Goal: Transaction & Acquisition: Book appointment/travel/reservation

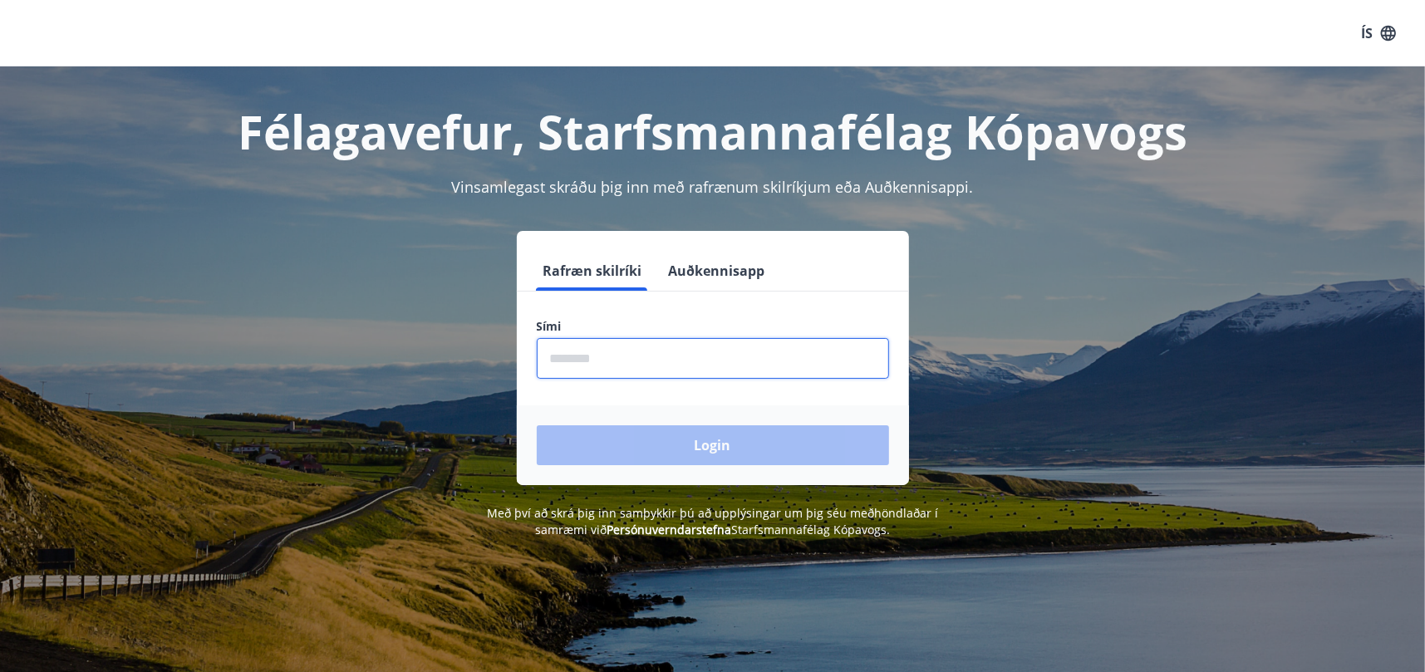
click at [605, 356] on input "phone" at bounding box center [713, 358] width 352 height 41
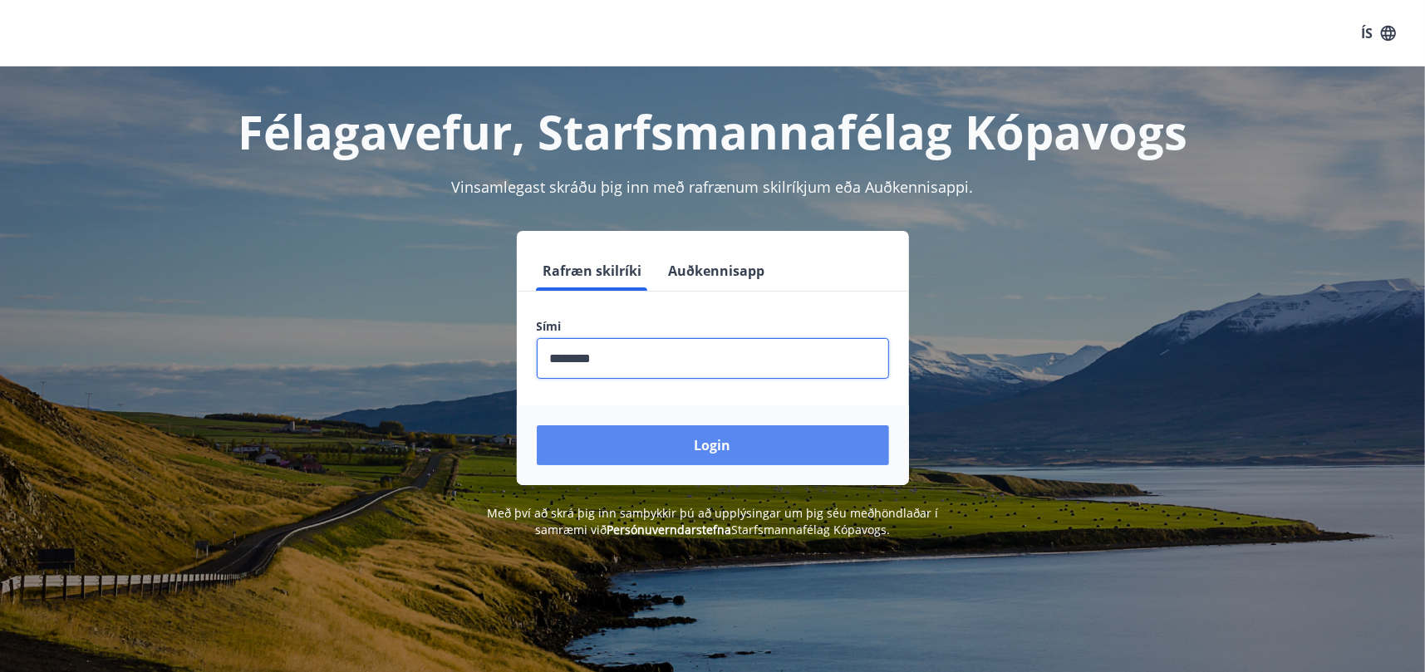
type input "********"
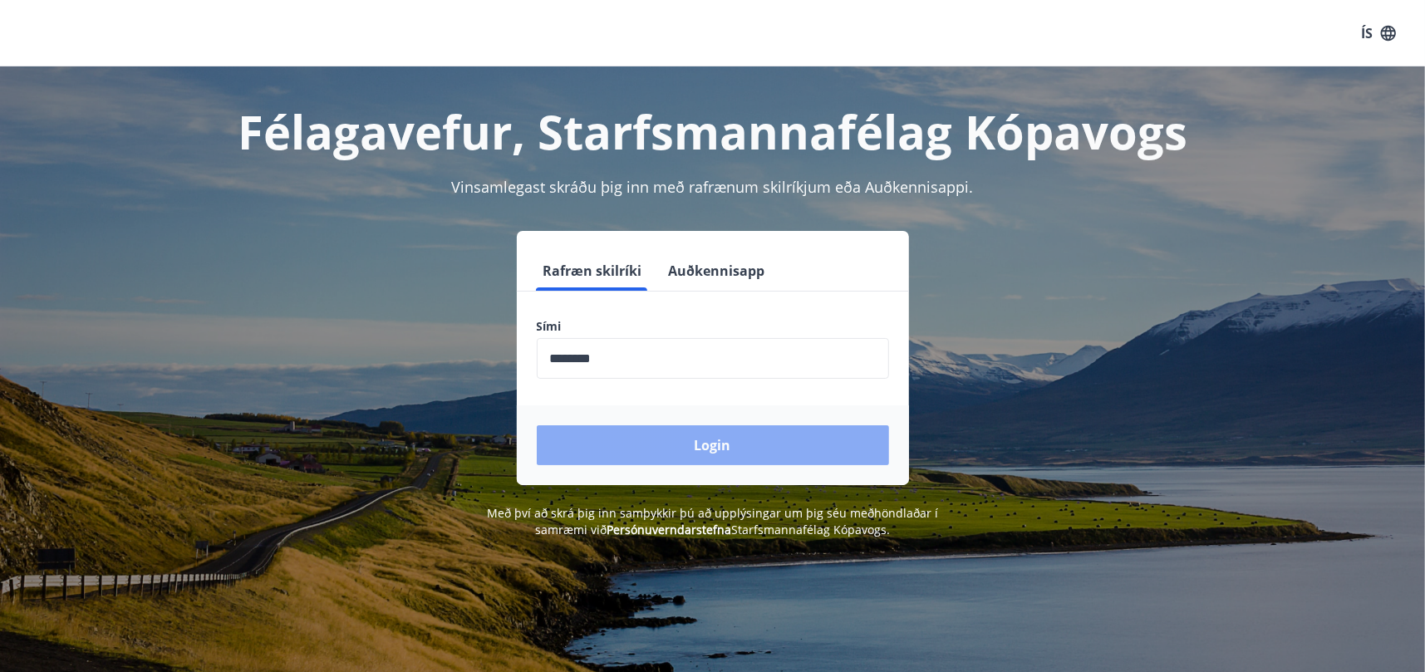
click at [655, 436] on button "Login" at bounding box center [713, 445] width 352 height 40
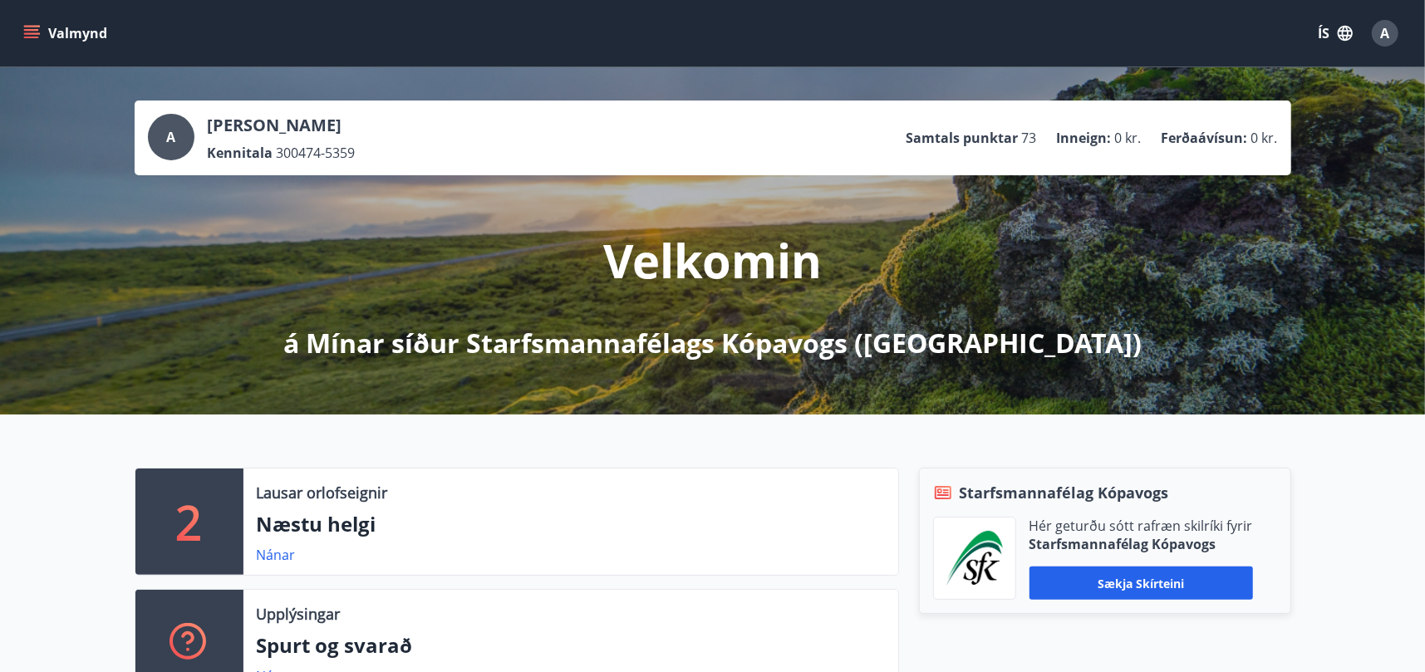
click at [269, 564] on div "Nánar" at bounding box center [283, 555] width 52 height 20
click at [292, 526] on p "Næstu helgi" at bounding box center [571, 524] width 628 height 28
click at [179, 519] on p "2" at bounding box center [189, 521] width 27 height 63
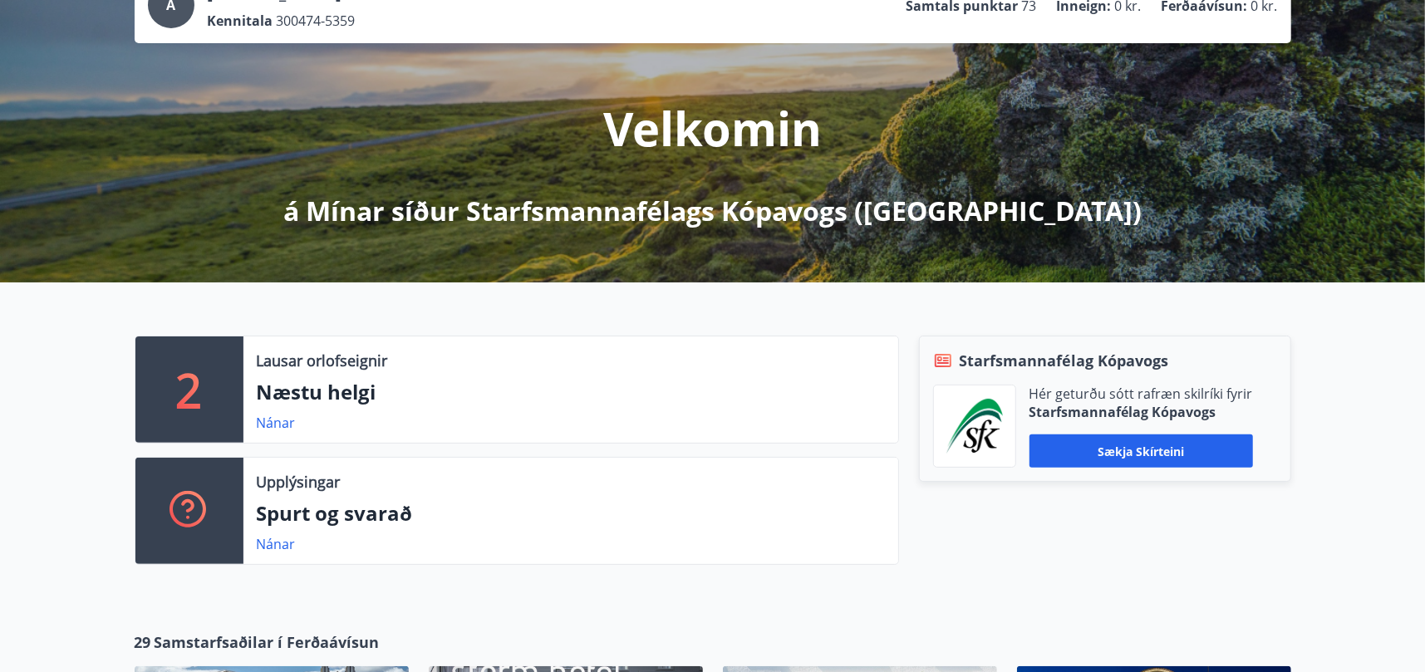
scroll to position [166, 0]
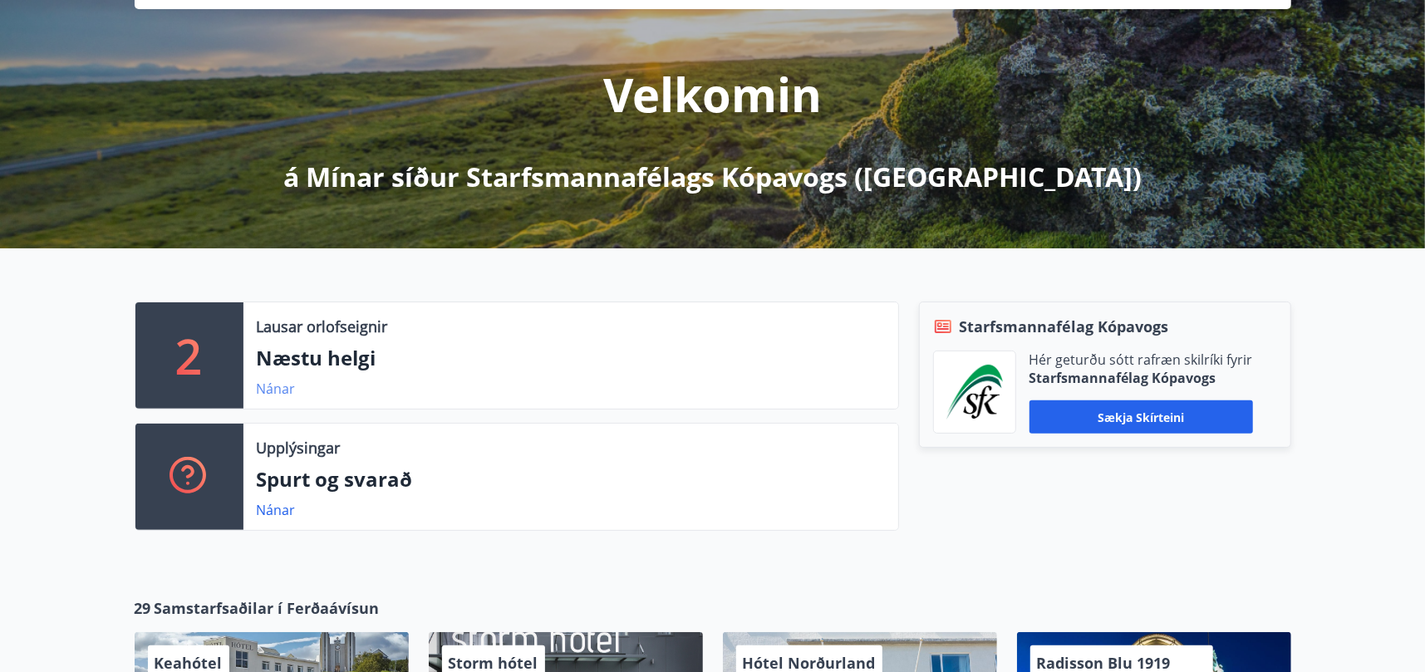
click at [290, 384] on link "Nánar" at bounding box center [276, 389] width 39 height 18
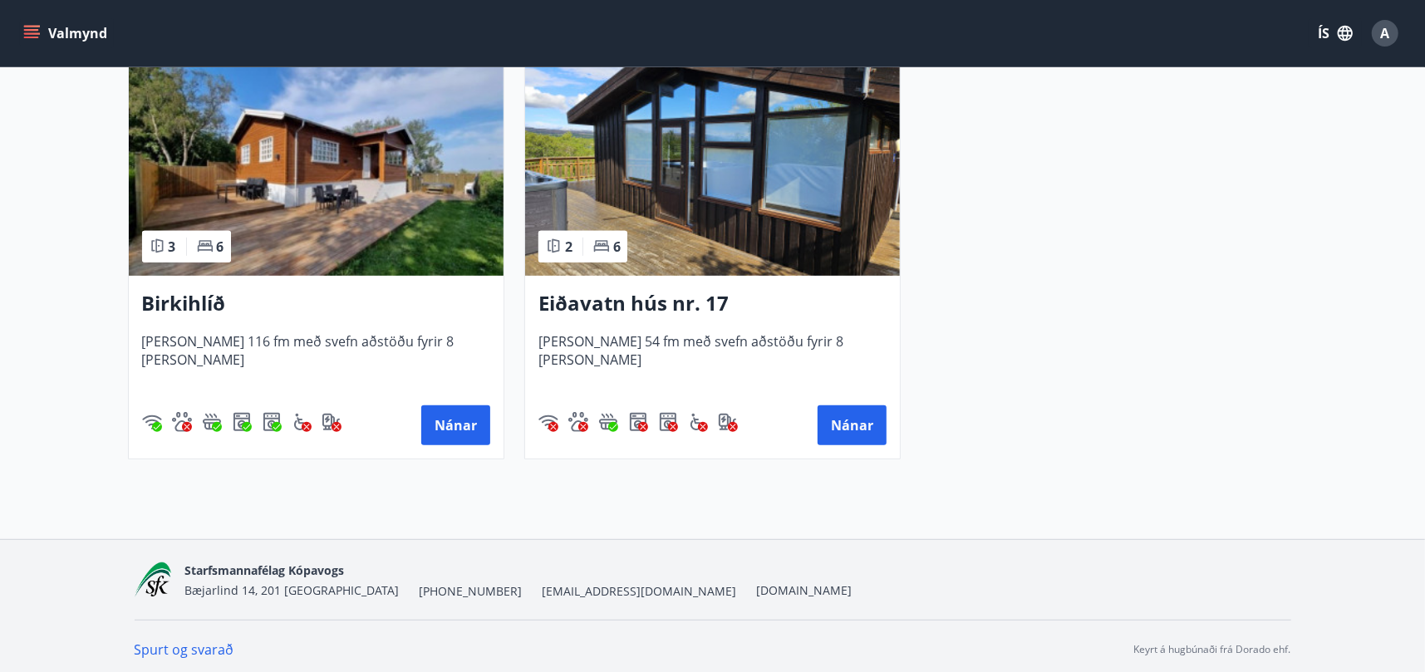
scroll to position [398, 0]
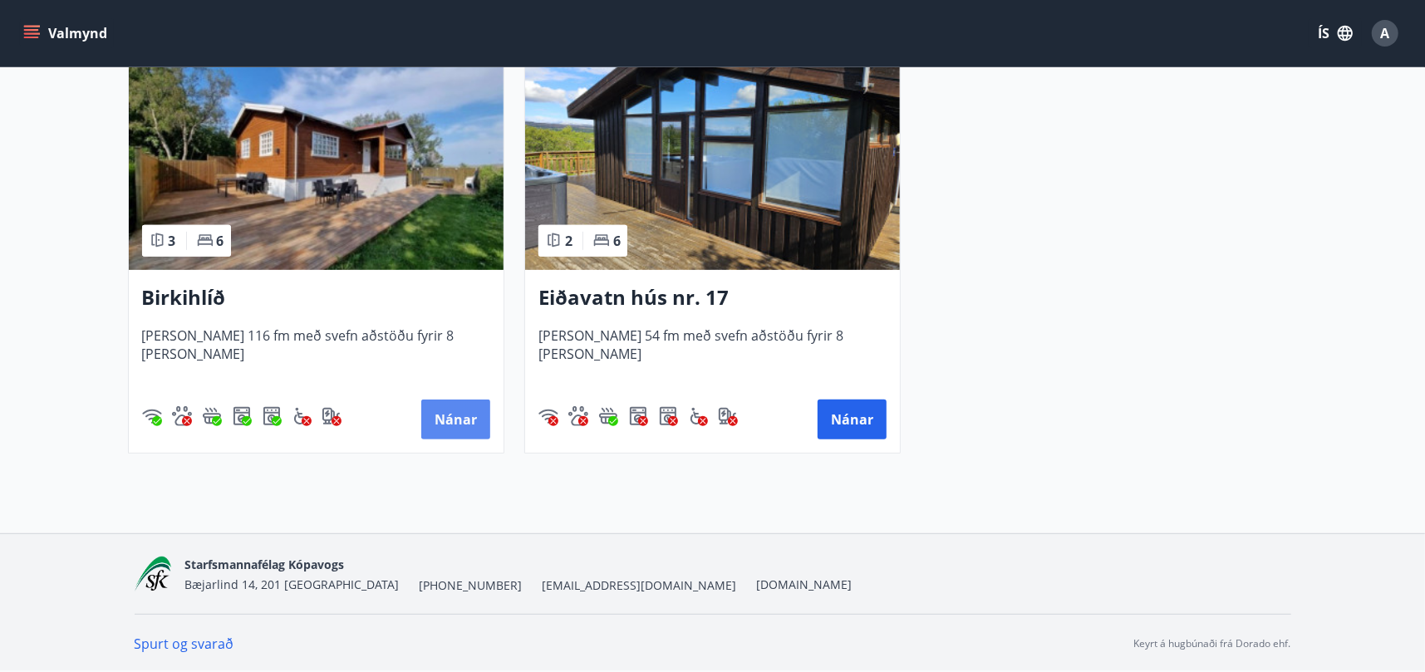
click at [453, 417] on button "Nánar" at bounding box center [455, 420] width 69 height 40
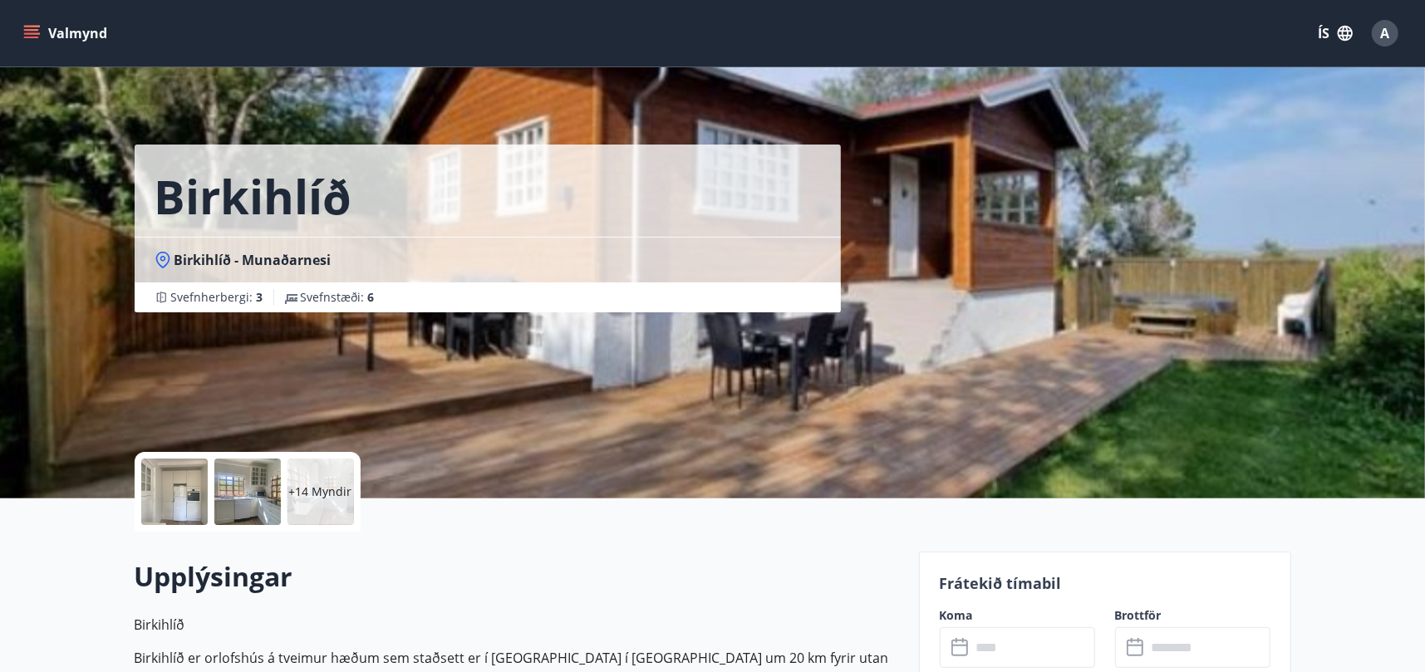
click at [167, 483] on div at bounding box center [174, 492] width 66 height 66
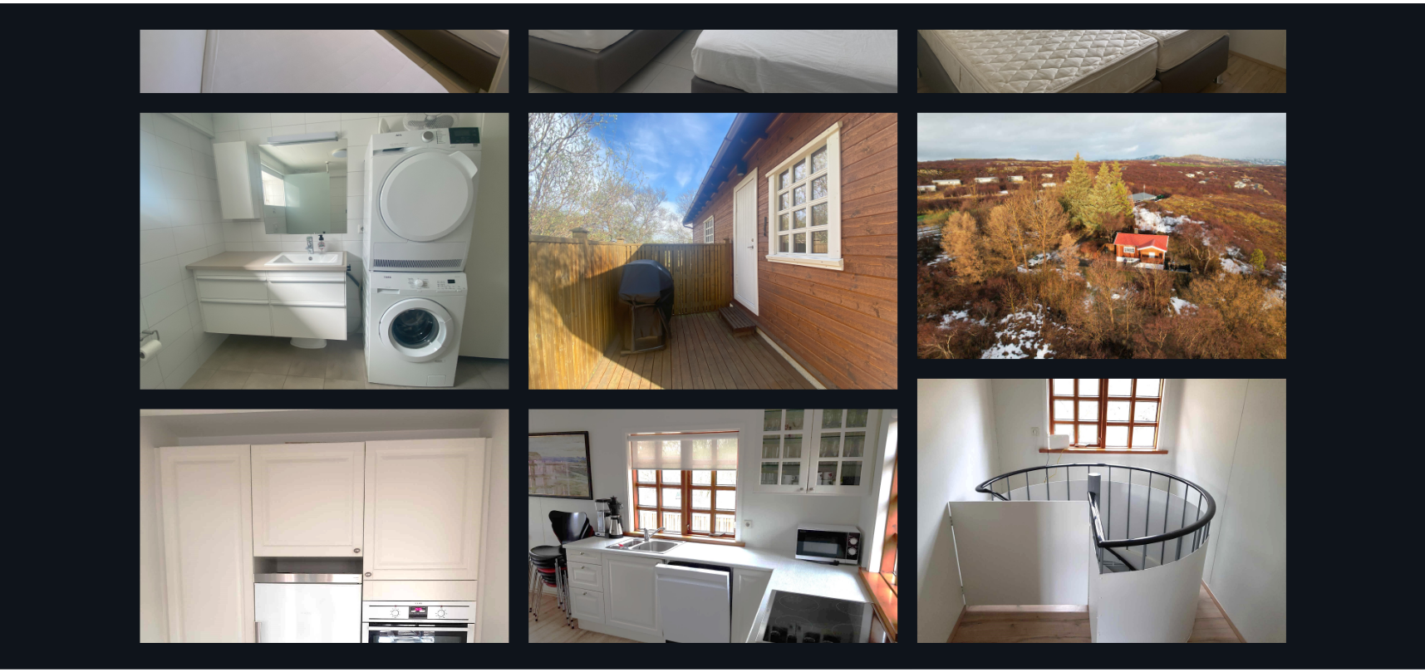
scroll to position [464, 0]
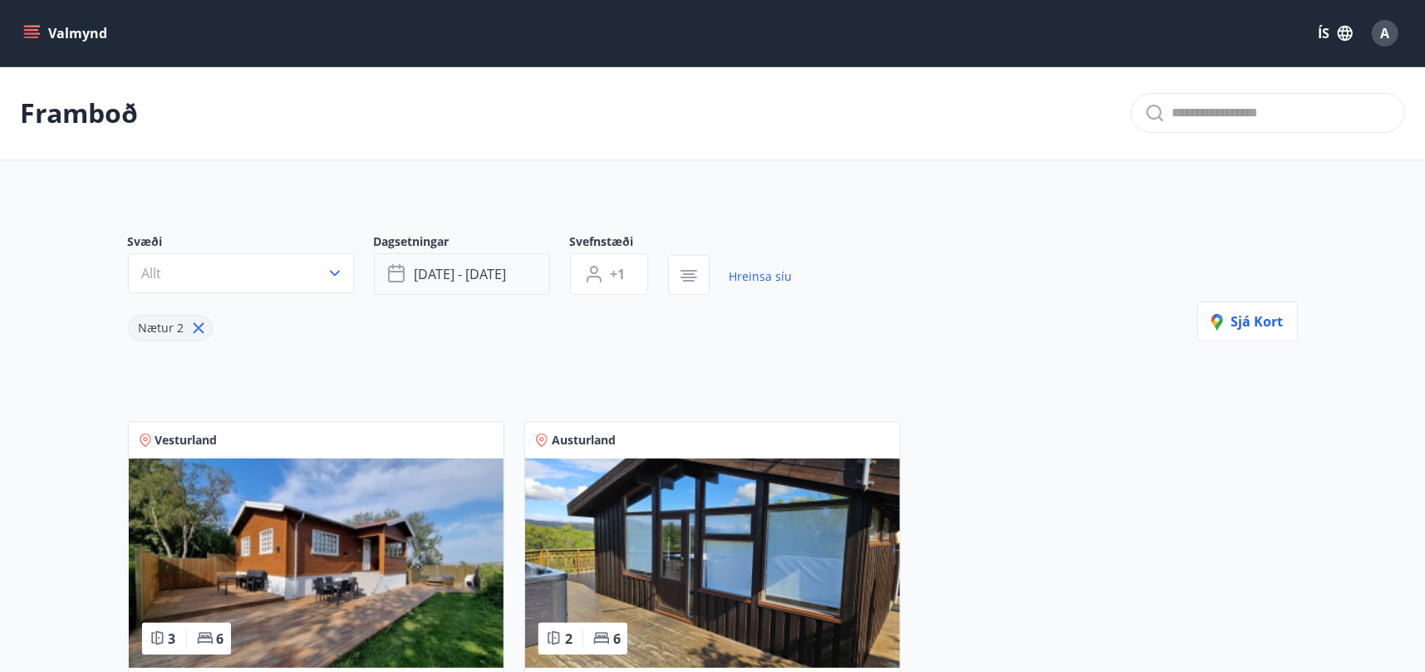
click at [497, 277] on span "sep 19 - sep 22" at bounding box center [461, 274] width 92 height 18
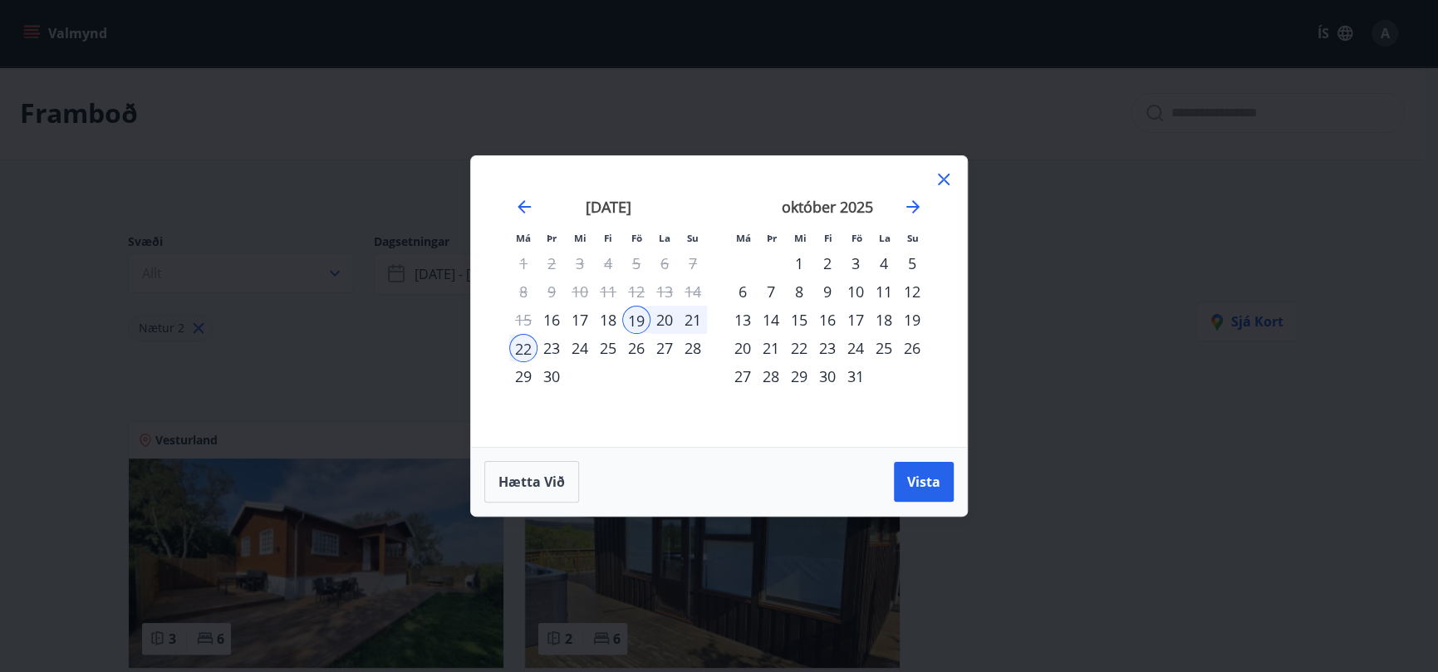
click at [634, 350] on div "26" at bounding box center [636, 348] width 28 height 28
click at [692, 346] on div "28" at bounding box center [693, 348] width 28 height 28
click at [930, 480] on span "Vista" at bounding box center [923, 482] width 33 height 18
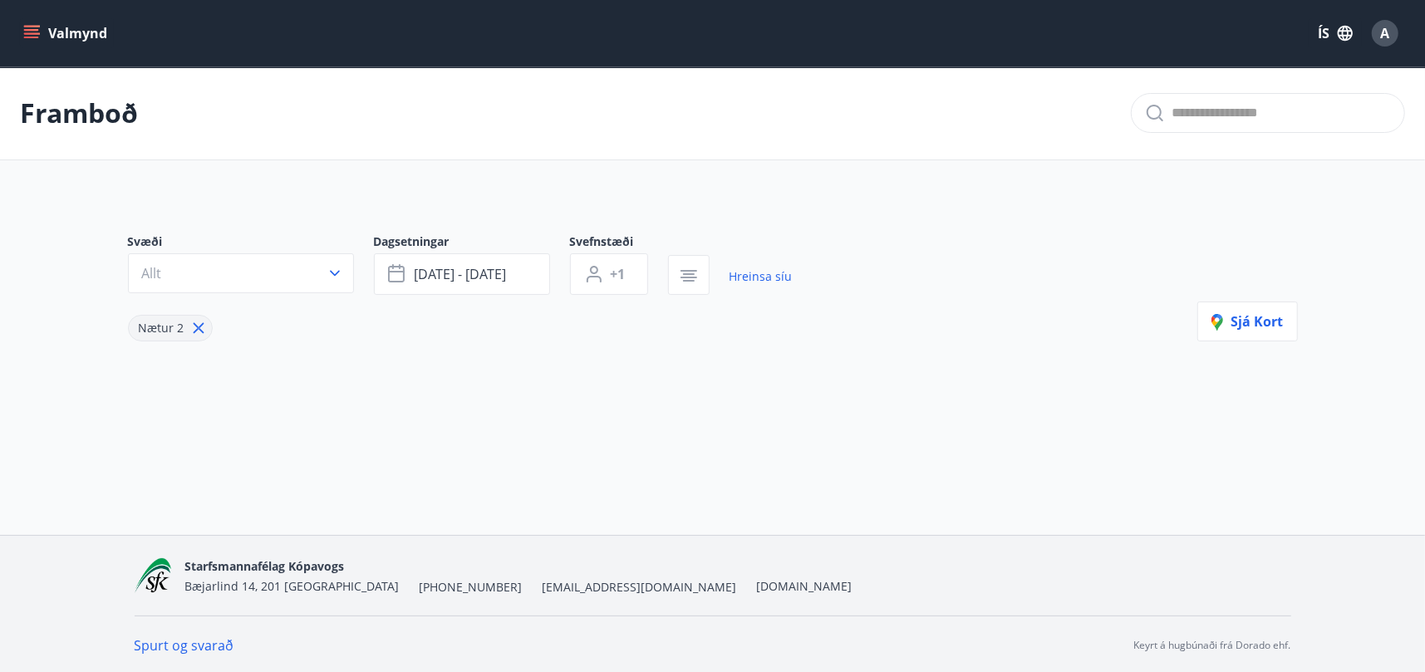
scroll to position [2, 0]
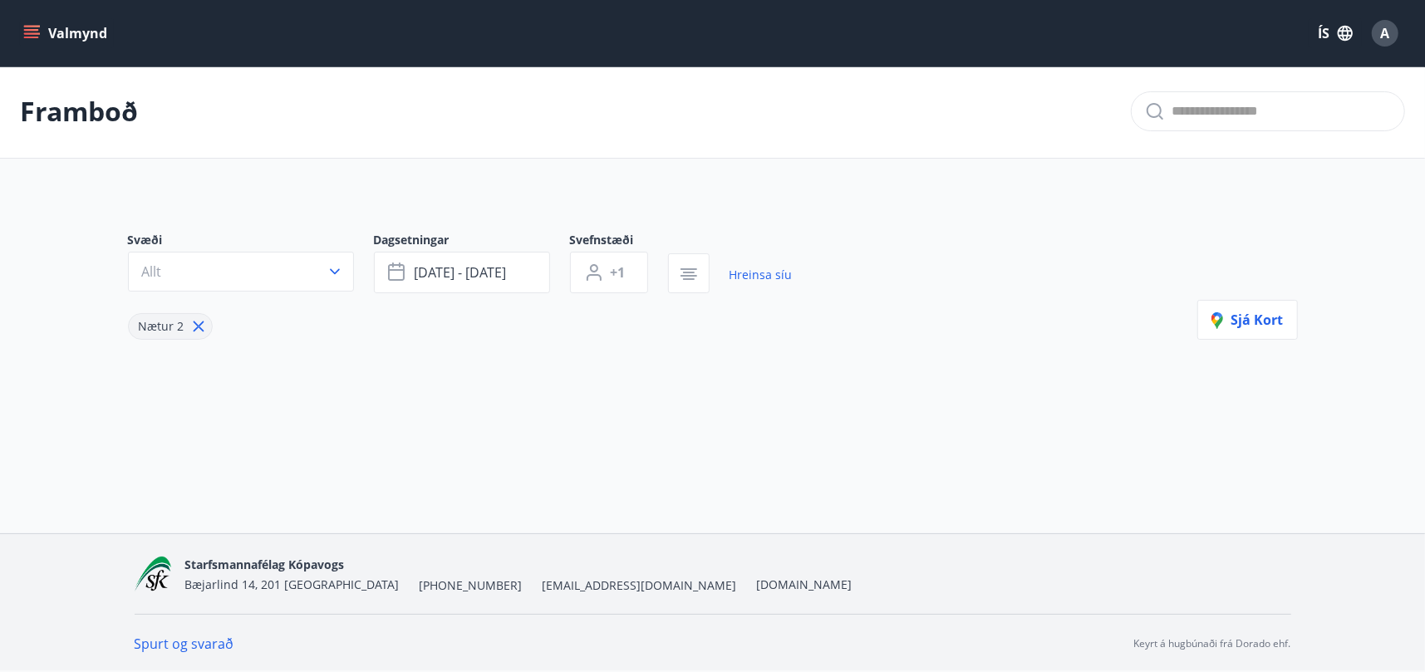
click at [32, 33] on icon "menu" at bounding box center [33, 33] width 18 height 2
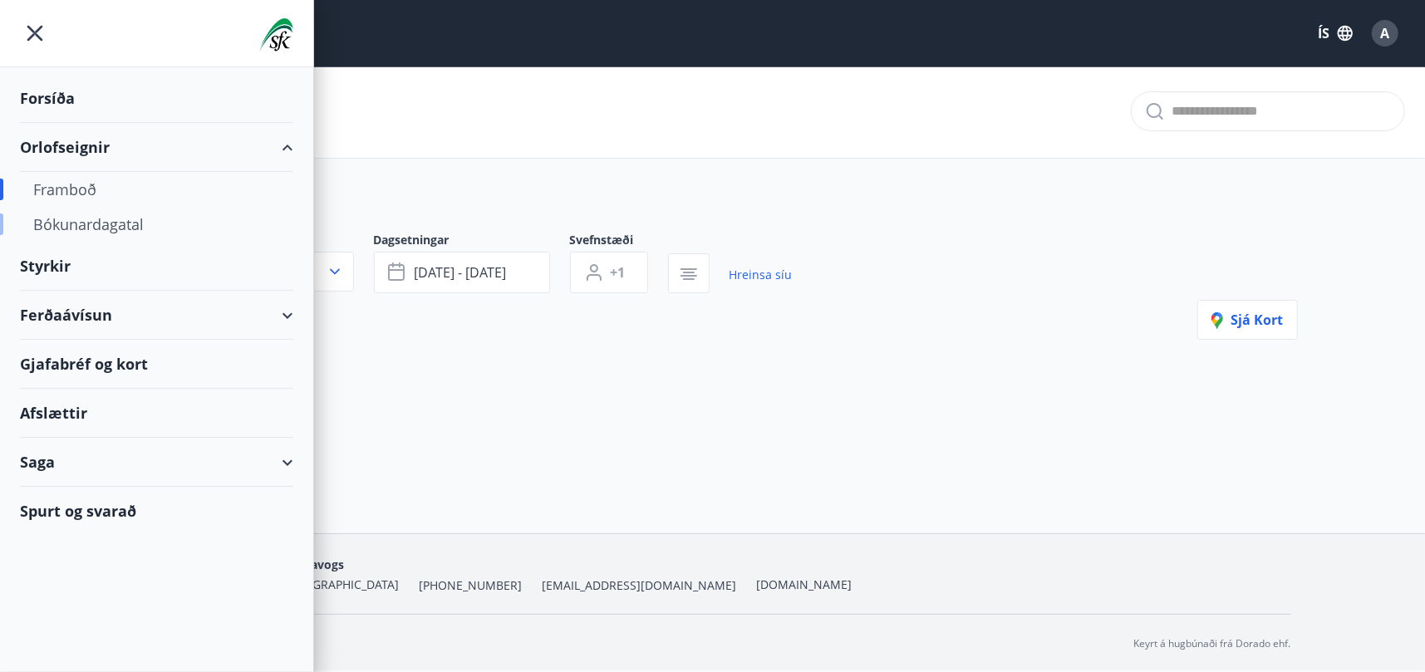
click at [75, 228] on div "Bókunardagatal" at bounding box center [156, 224] width 247 height 35
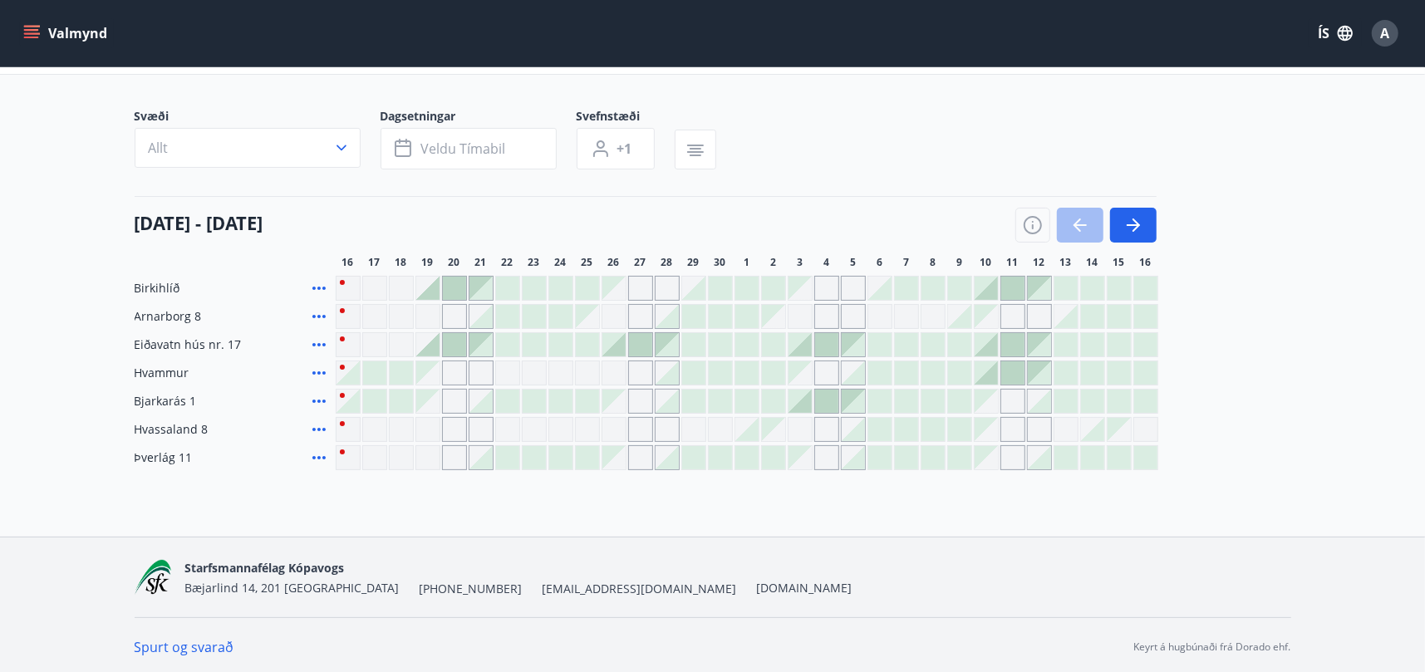
scroll to position [89, 0]
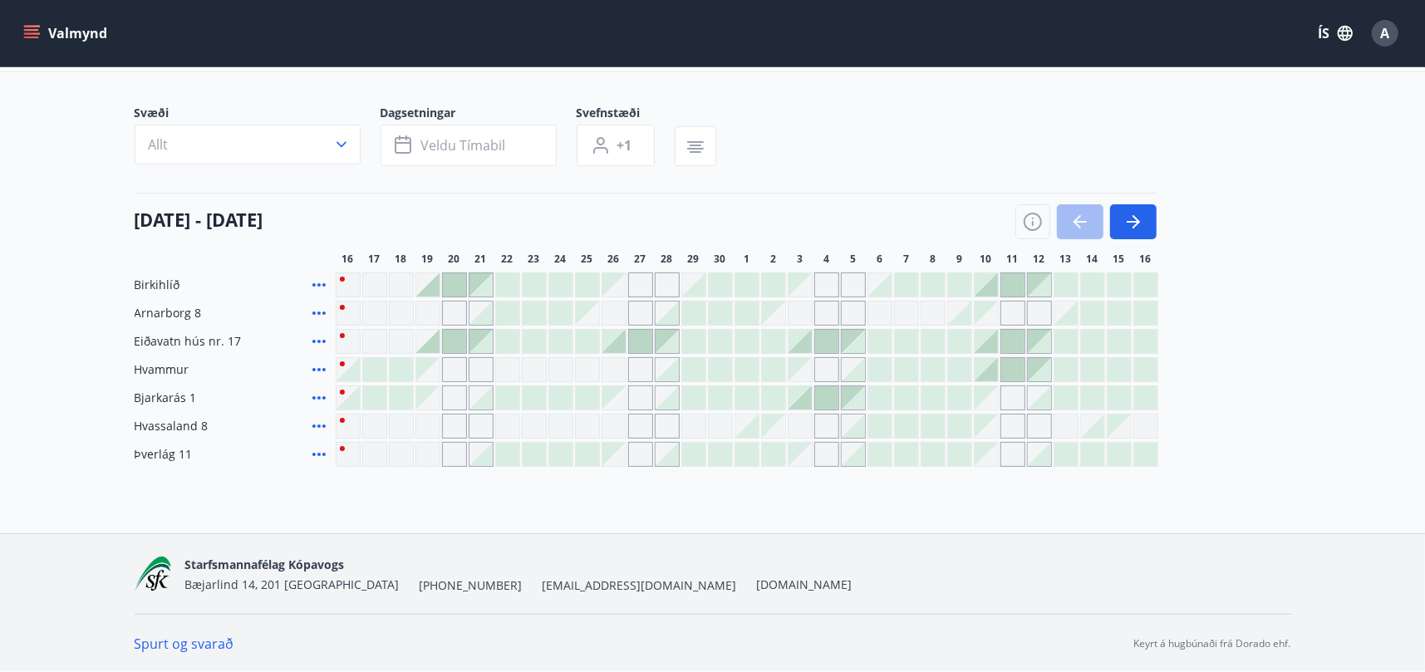
click at [643, 425] on div "Gráir dagar eru ekki bókanlegir" at bounding box center [640, 426] width 25 height 25
click at [692, 143] on icon "button" at bounding box center [695, 147] width 20 height 20
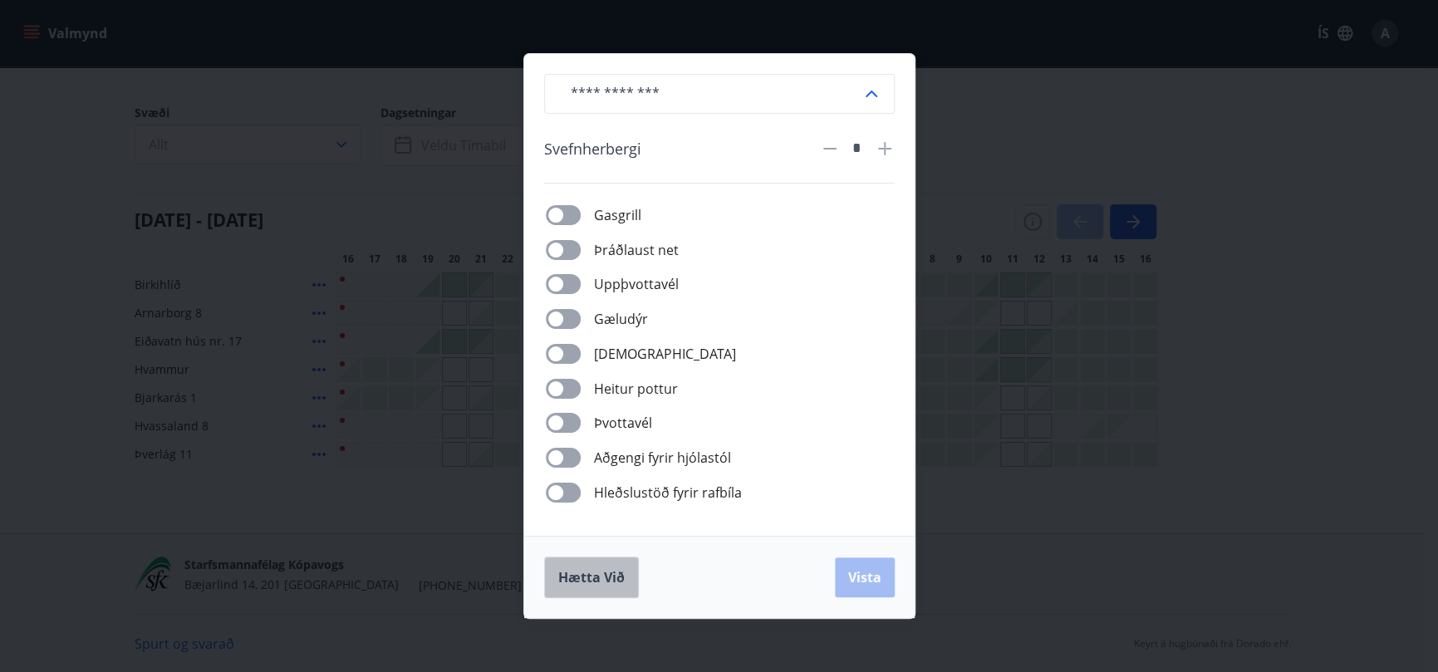
click at [586, 589] on button "Hætta við" at bounding box center [591, 578] width 95 height 42
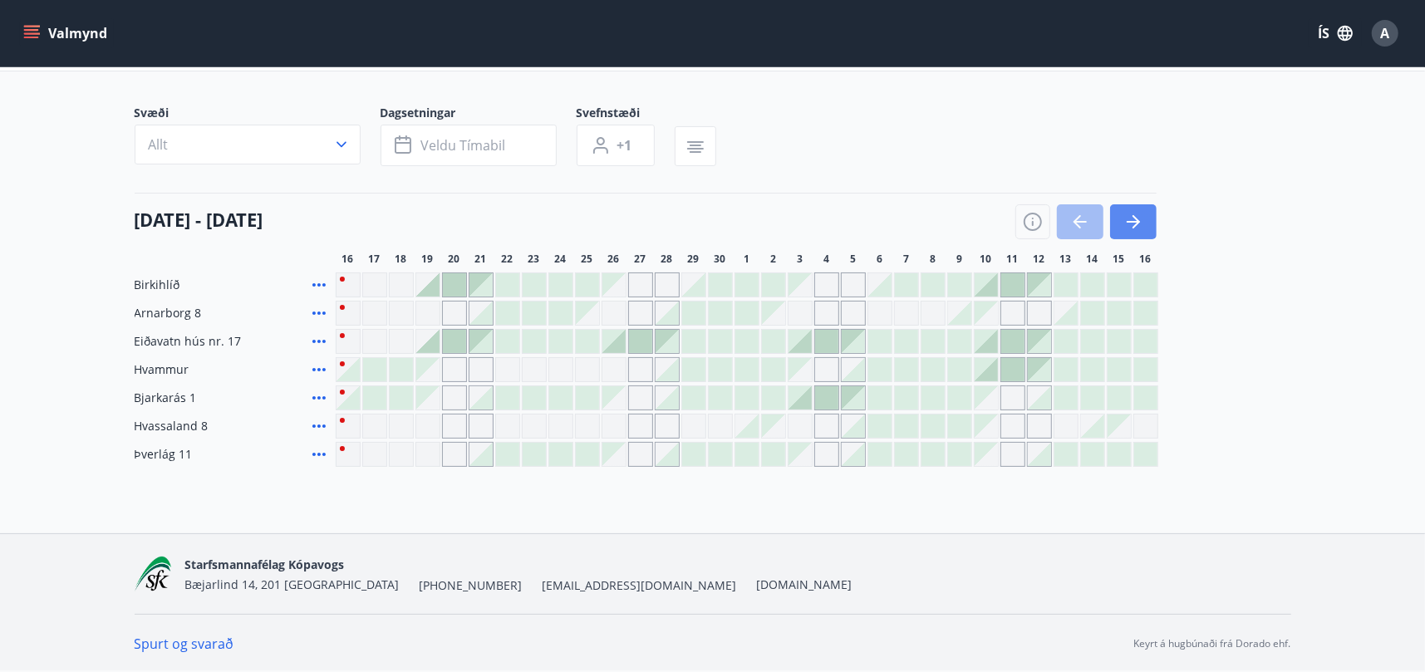
drag, startPoint x: 1131, startPoint y: 226, endPoint x: 1117, endPoint y: 227, distance: 13.3
click at [1131, 226] on icon "button" at bounding box center [1133, 222] width 20 height 20
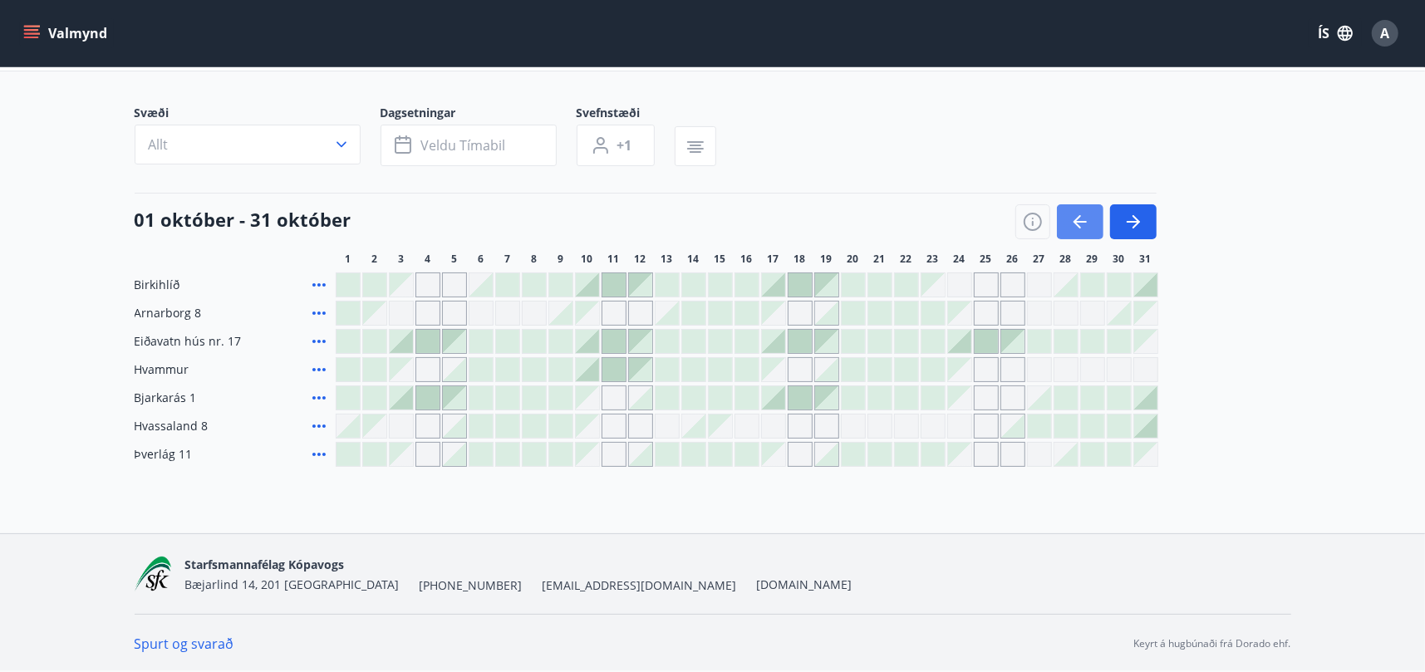
click at [1078, 225] on icon "button" at bounding box center [1076, 221] width 7 height 13
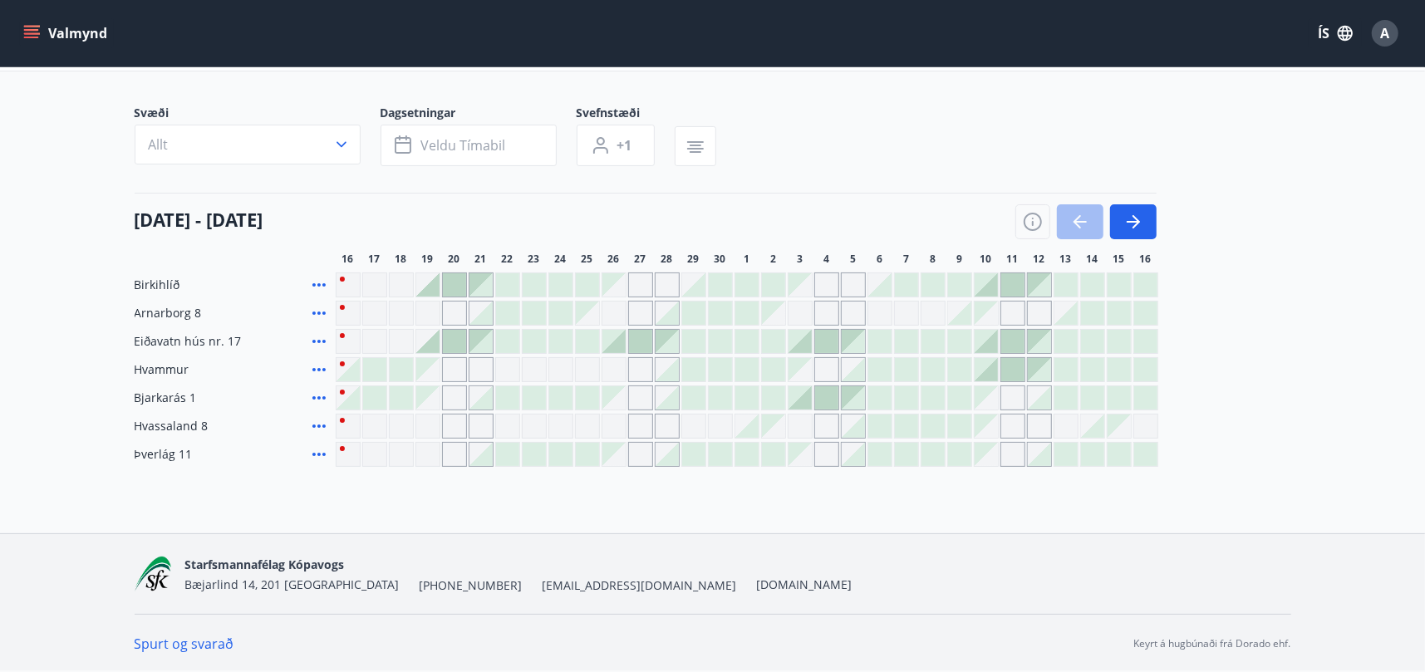
click at [1080, 228] on div at bounding box center [1085, 221] width 141 height 35
click at [1079, 228] on div at bounding box center [1085, 221] width 141 height 35
click at [1036, 223] on icon "button" at bounding box center [1033, 222] width 20 height 20
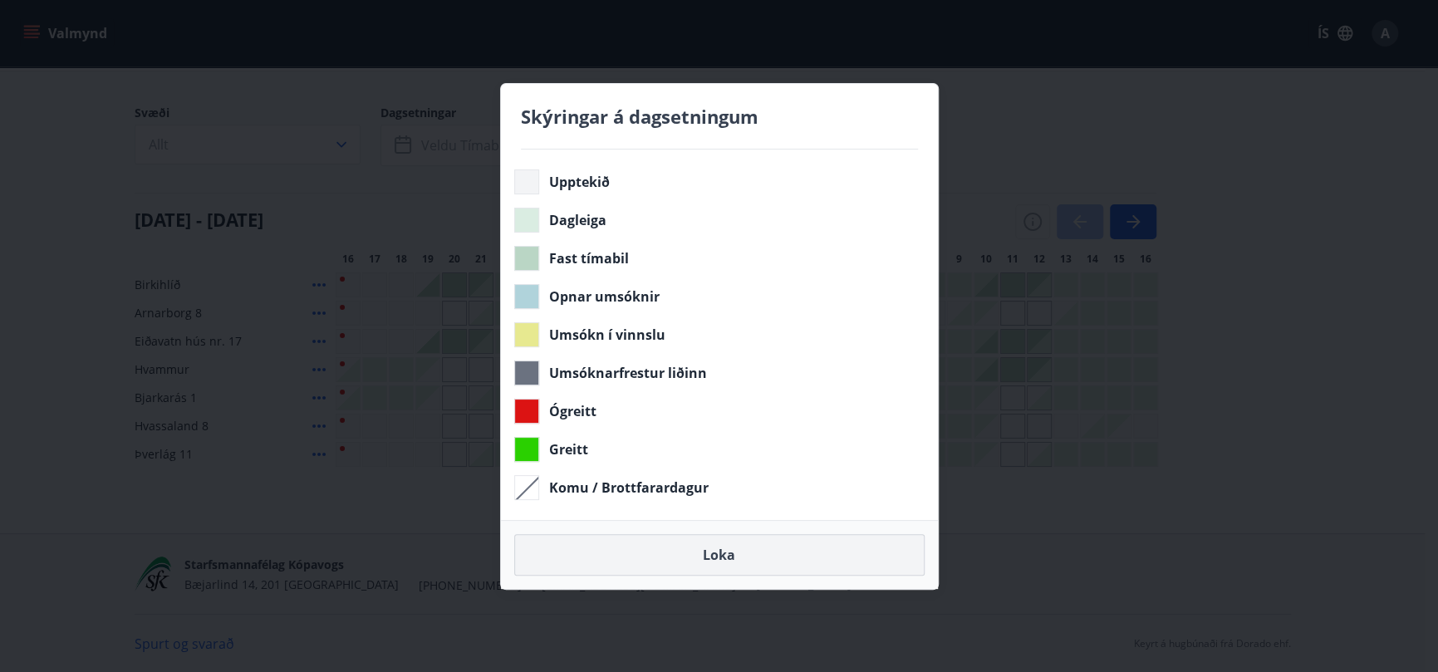
click at [724, 557] on button "Loka" at bounding box center [719, 555] width 410 height 42
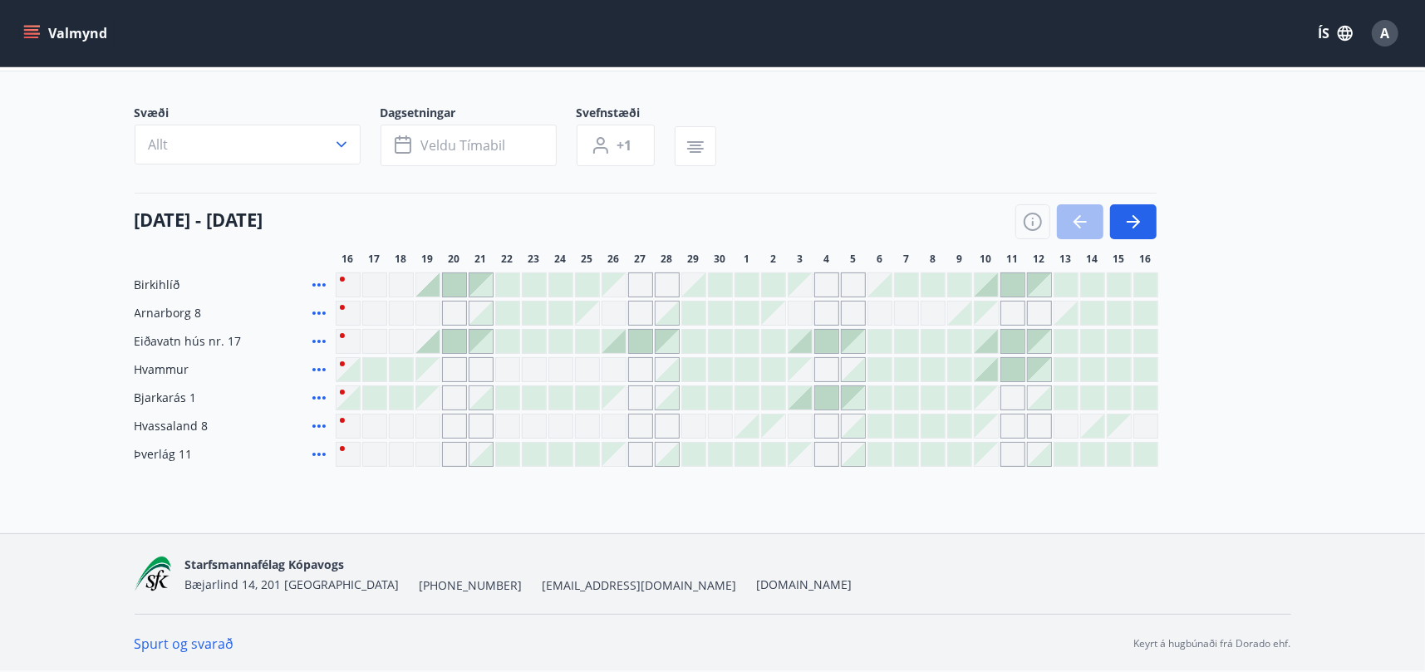
click at [804, 405] on div at bounding box center [799, 397] width 23 height 23
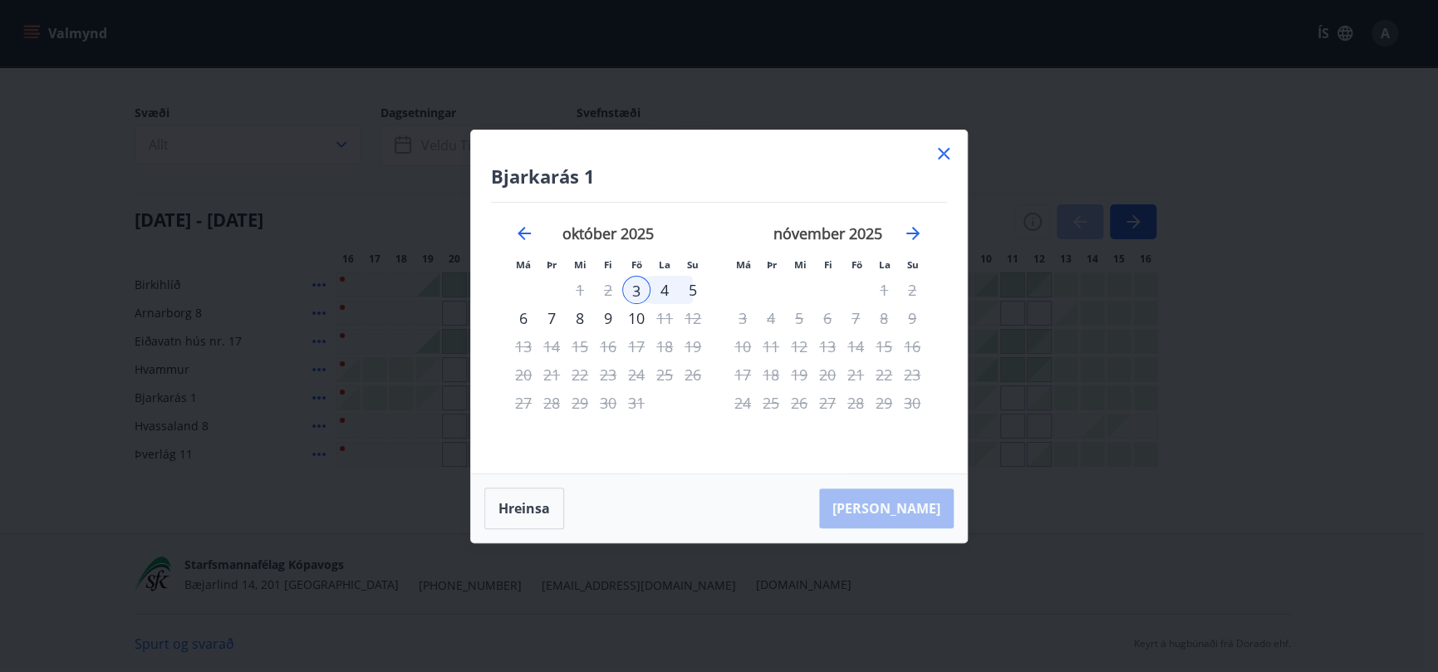
click at [943, 151] on icon at bounding box center [944, 154] width 20 height 20
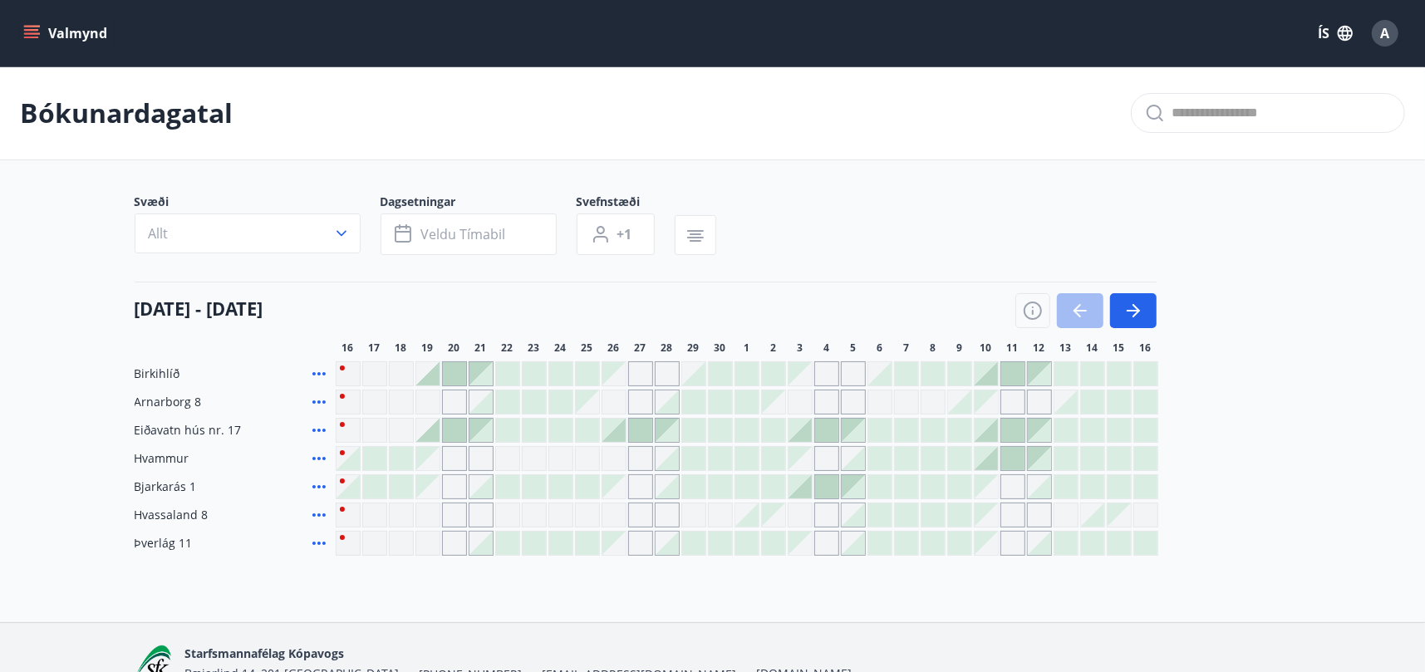
scroll to position [0, 0]
click at [34, 30] on icon "menu" at bounding box center [31, 30] width 15 height 2
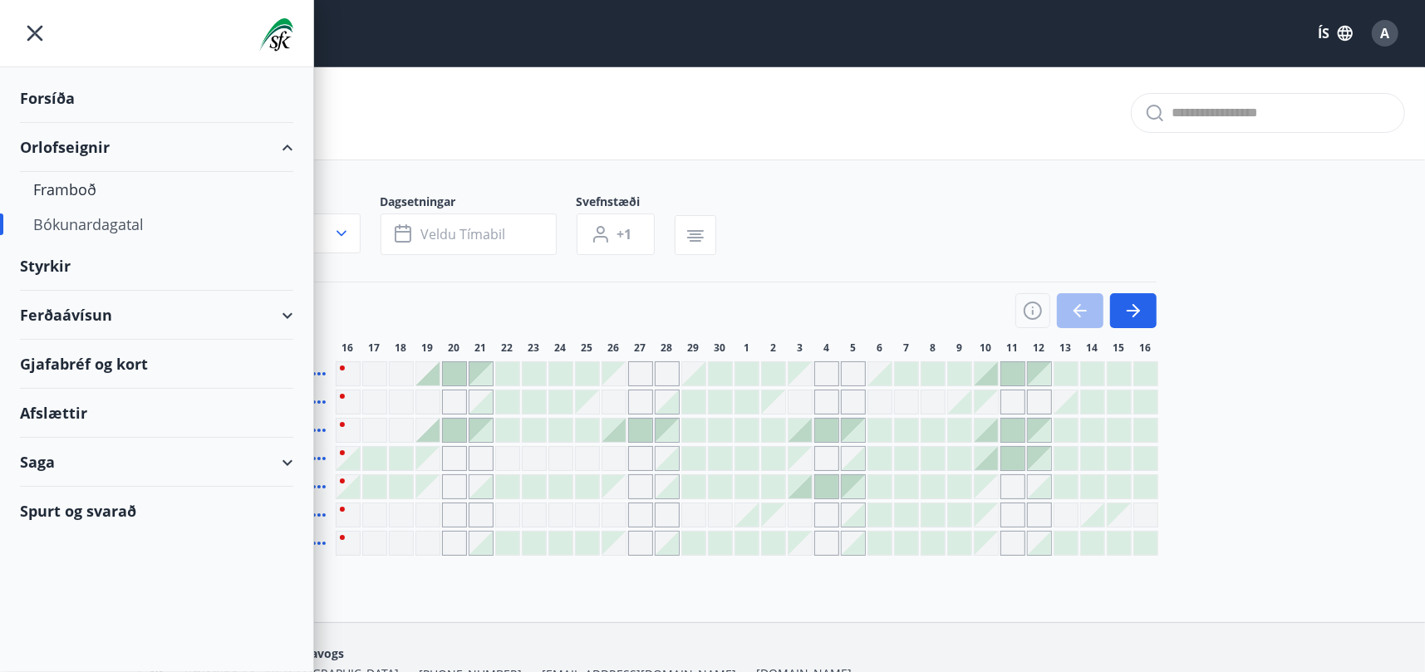
click at [664, 162] on main "Bókunardagatal Svæði Allt Dagsetningar Veldu tímabil Svefnstæði +1 16 september…" at bounding box center [712, 310] width 1425 height 489
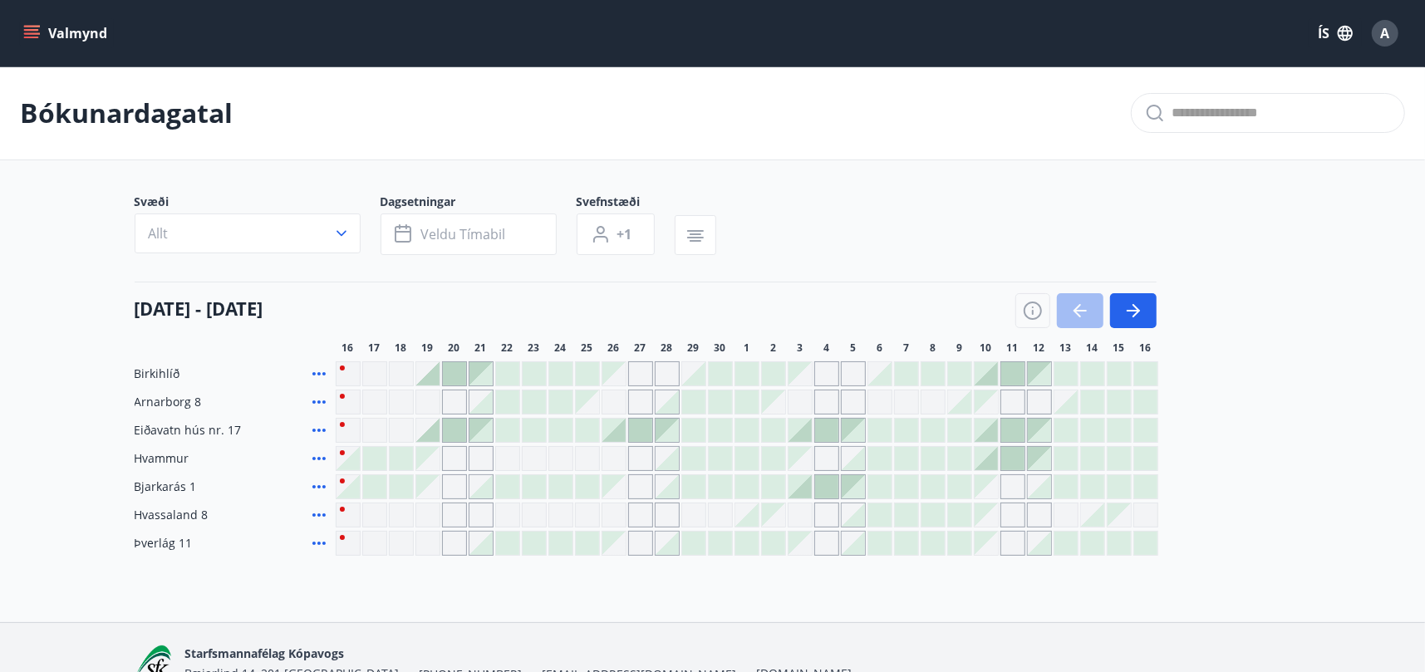
click at [343, 367] on div "Gráir dagar eru ekki bókanlegir" at bounding box center [348, 373] width 25 height 25
click at [319, 374] on icon at bounding box center [318, 373] width 13 height 3
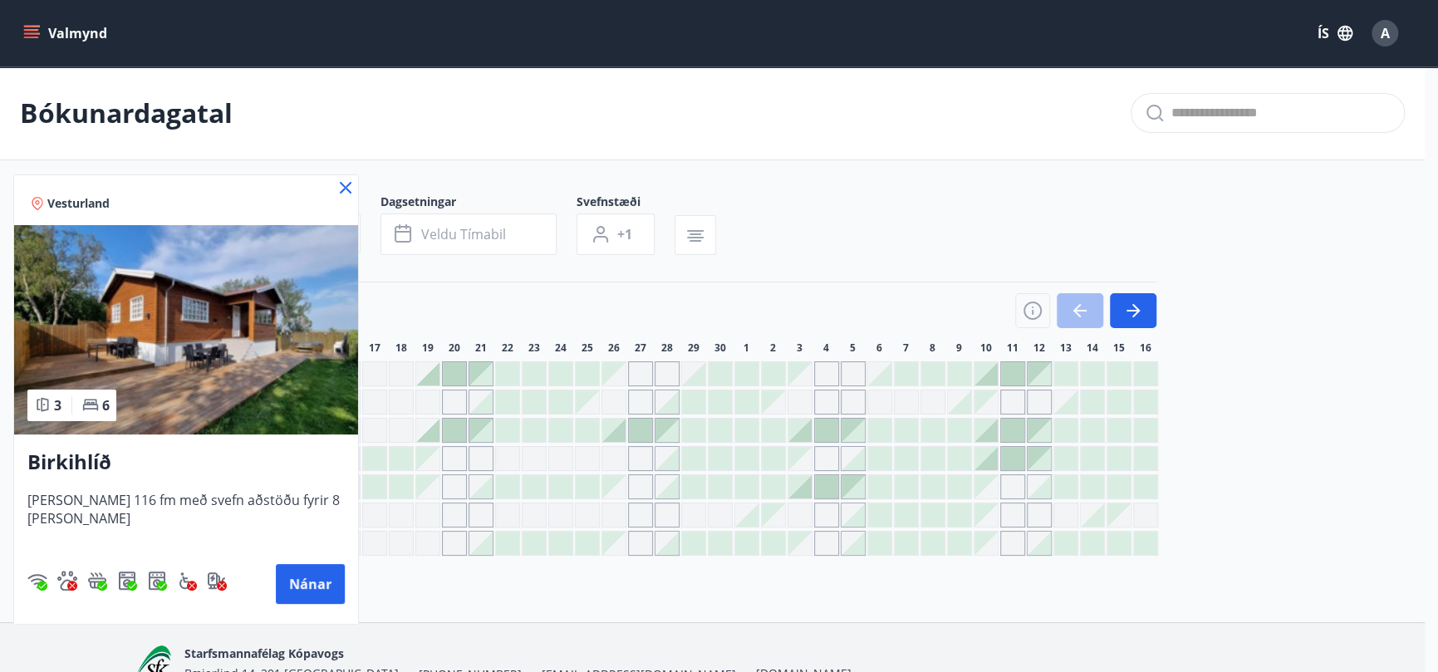
click at [349, 182] on icon at bounding box center [346, 188] width 20 height 20
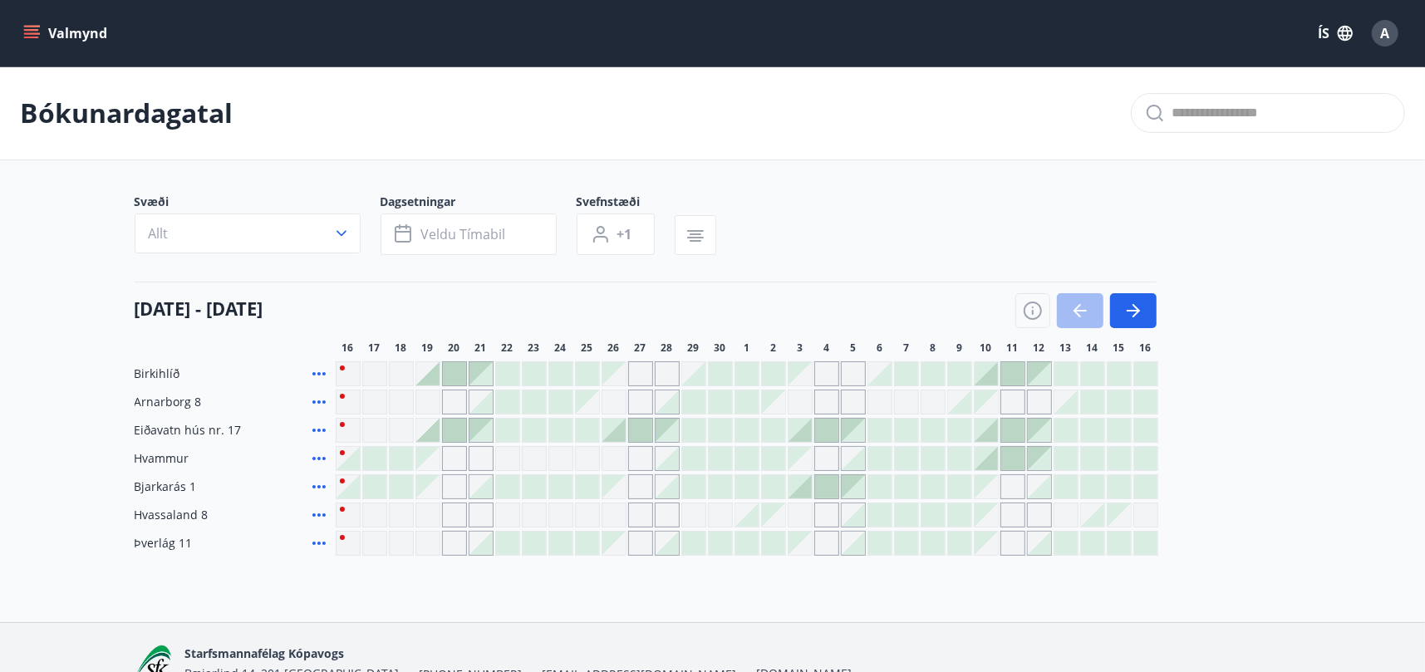
click at [324, 460] on icon at bounding box center [319, 459] width 20 height 20
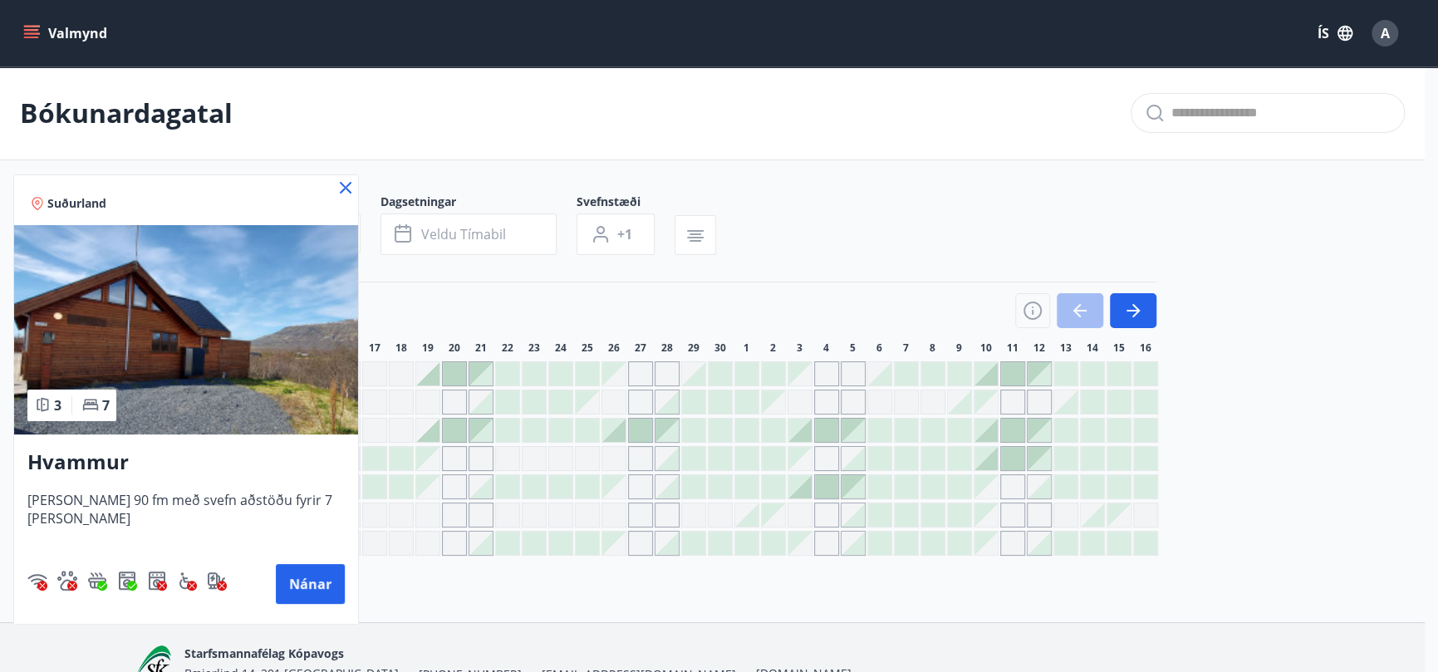
click at [345, 187] on icon at bounding box center [346, 188] width 2 height 2
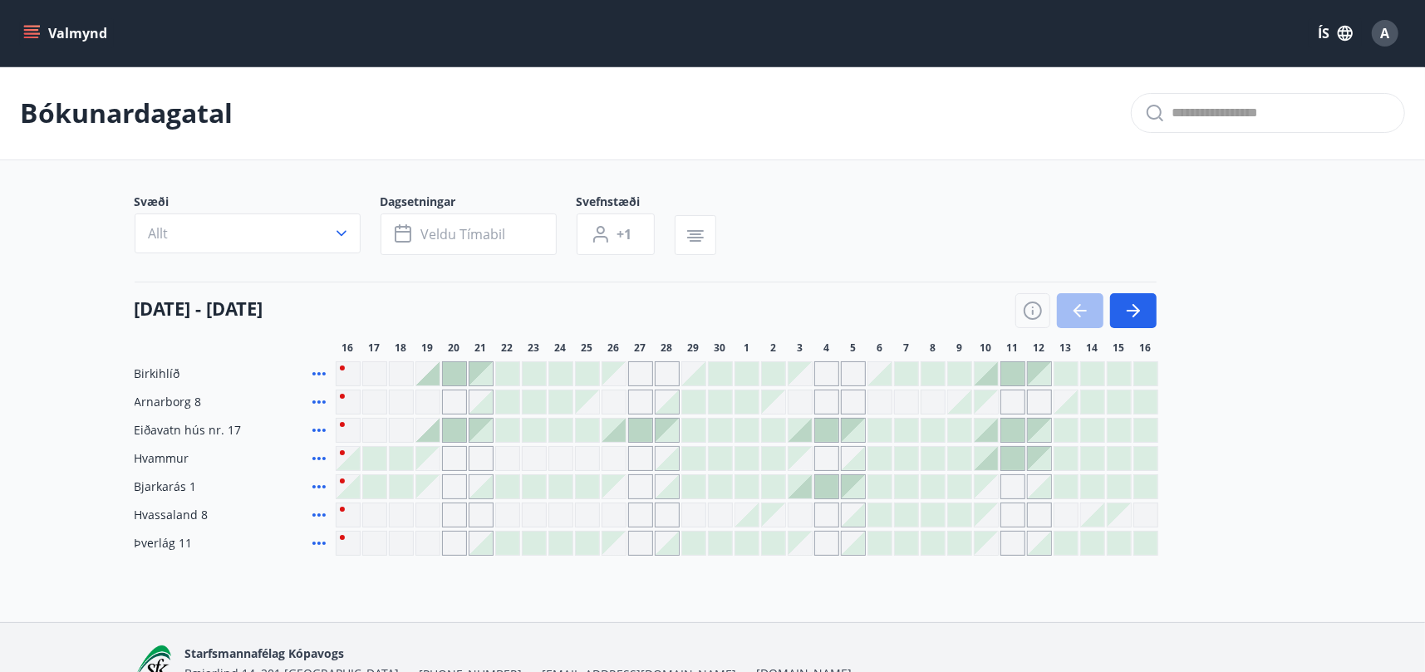
click at [314, 513] on icon at bounding box center [319, 515] width 20 height 20
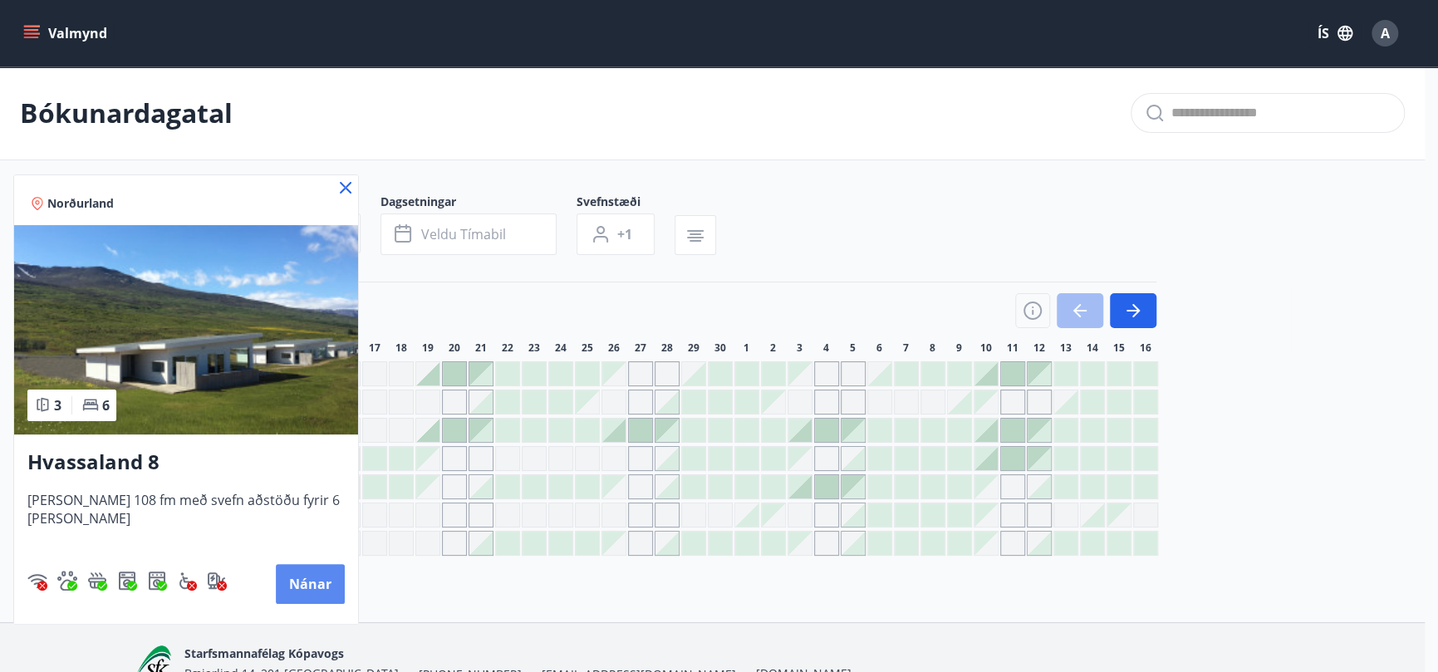
click at [324, 580] on button "Nánar" at bounding box center [310, 584] width 69 height 40
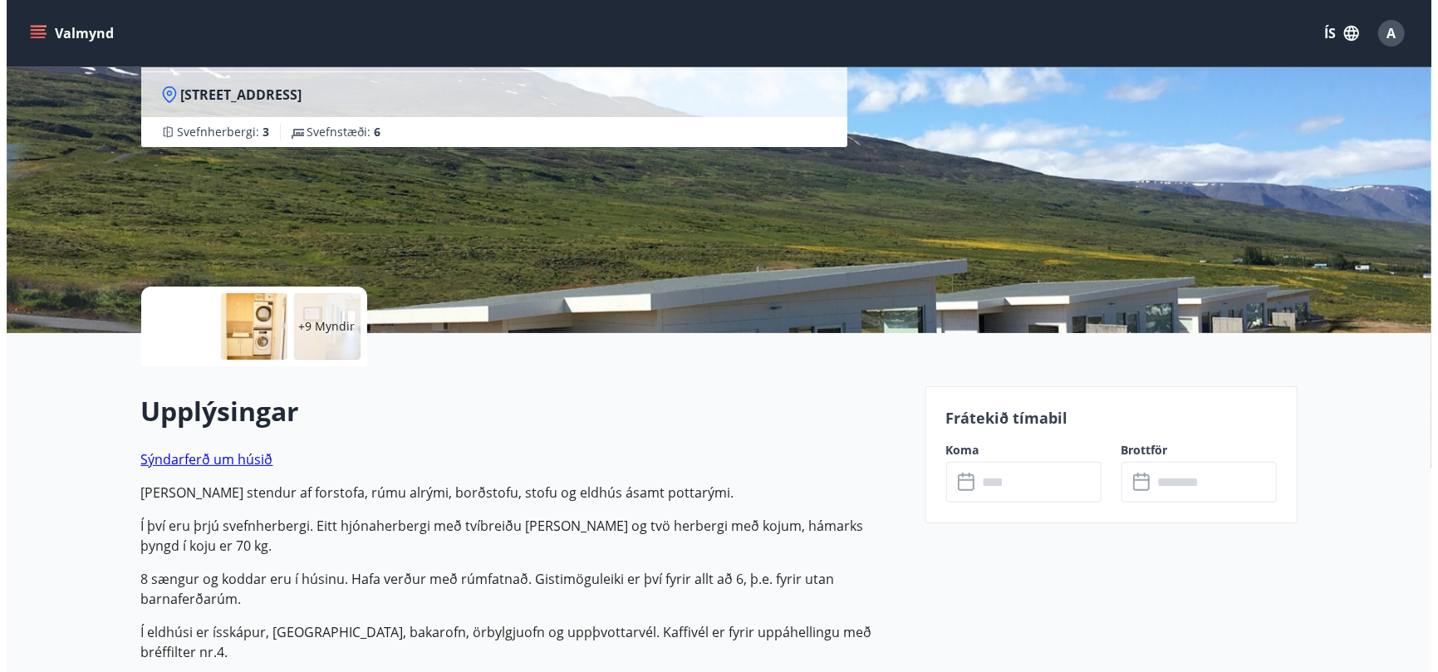
scroll to position [166, 0]
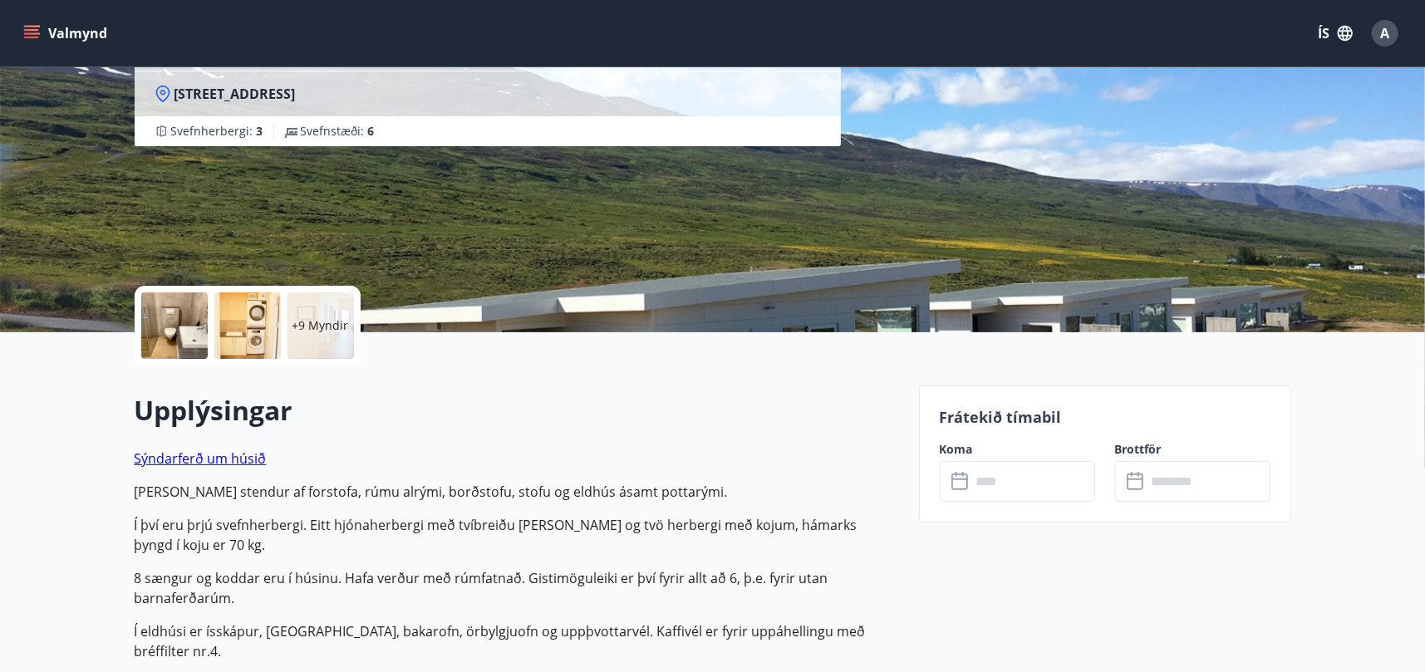
click at [192, 314] on div at bounding box center [174, 325] width 66 height 66
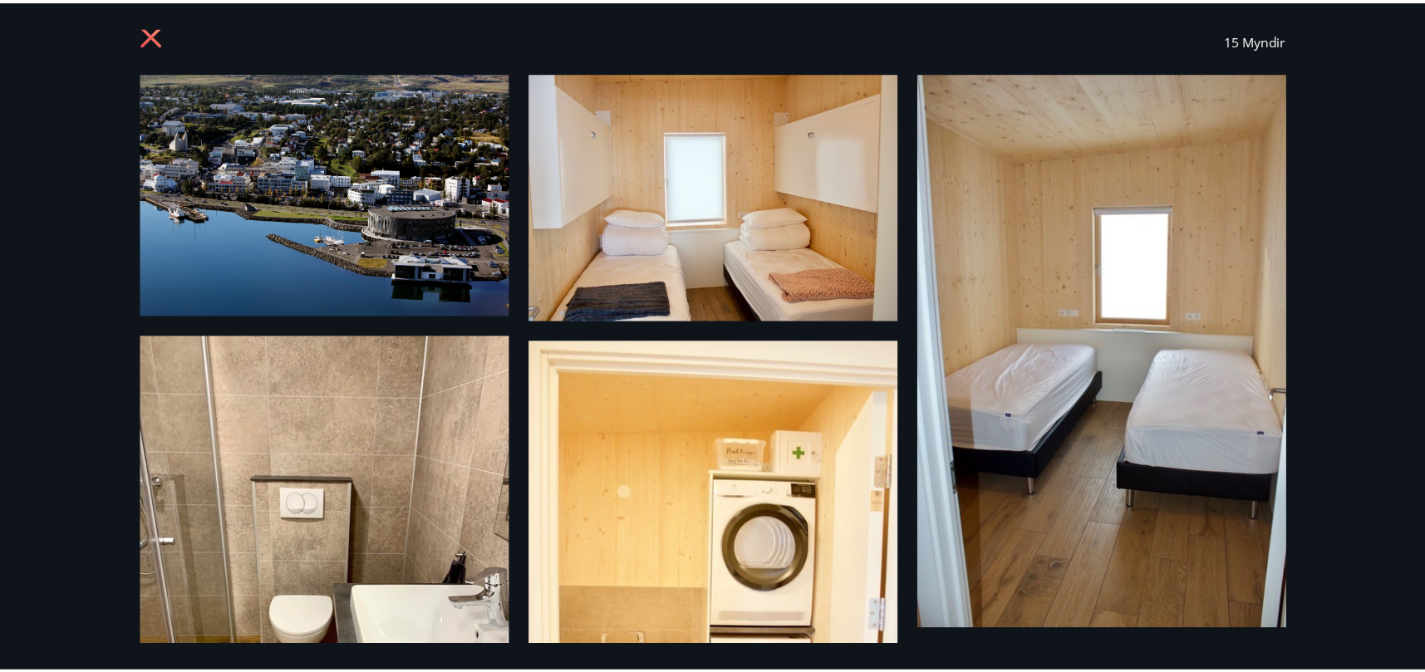
scroll to position [0, 0]
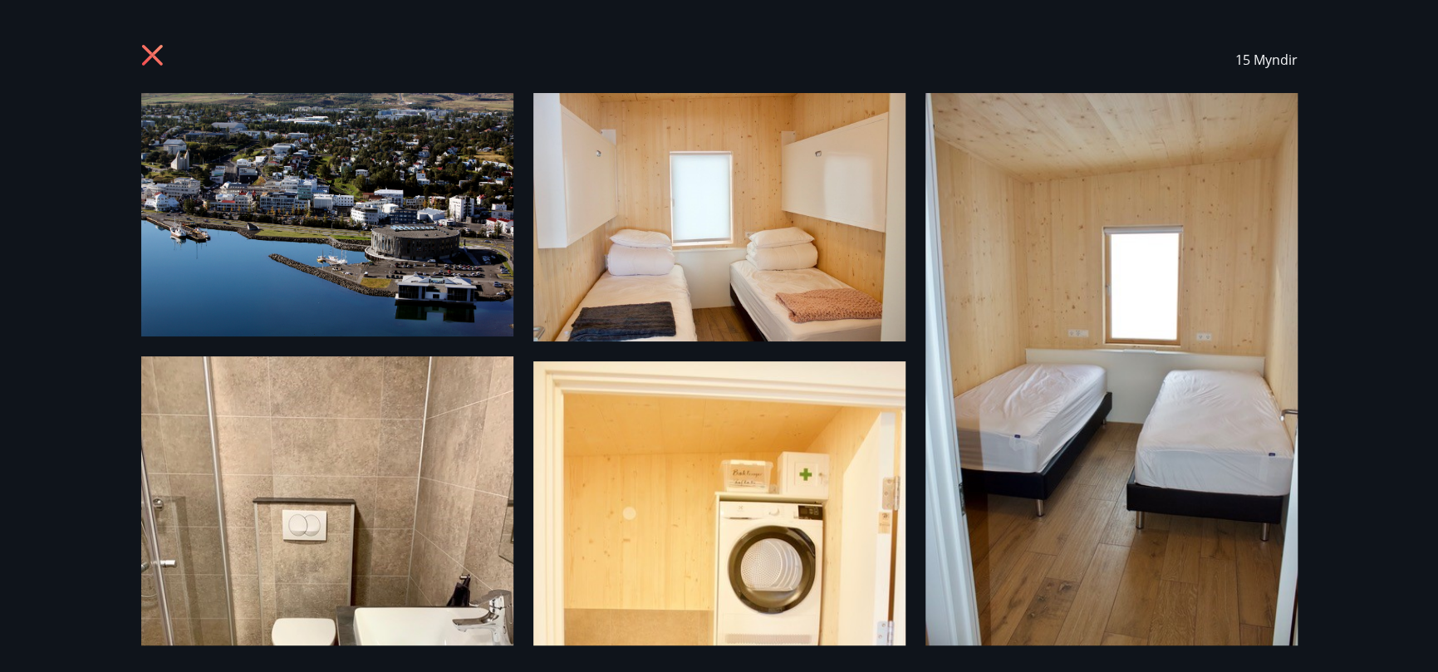
click at [142, 56] on icon at bounding box center [154, 57] width 27 height 27
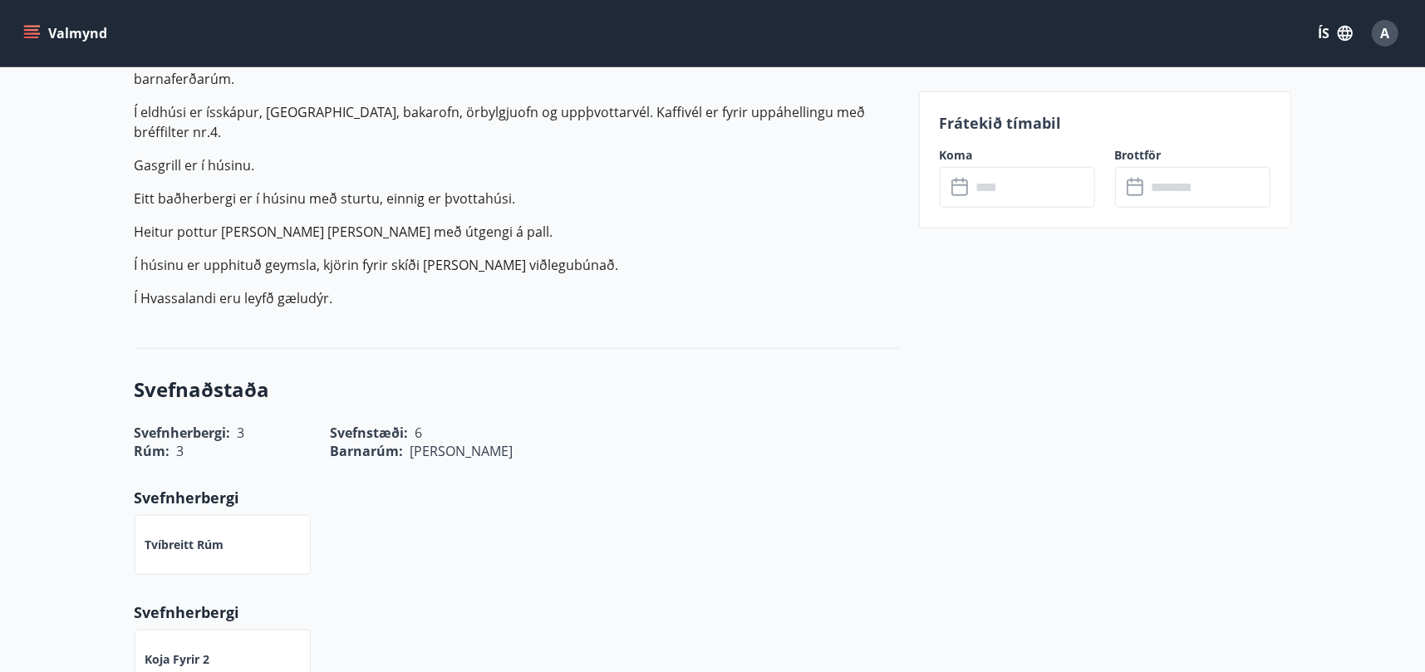
scroll to position [831, 0]
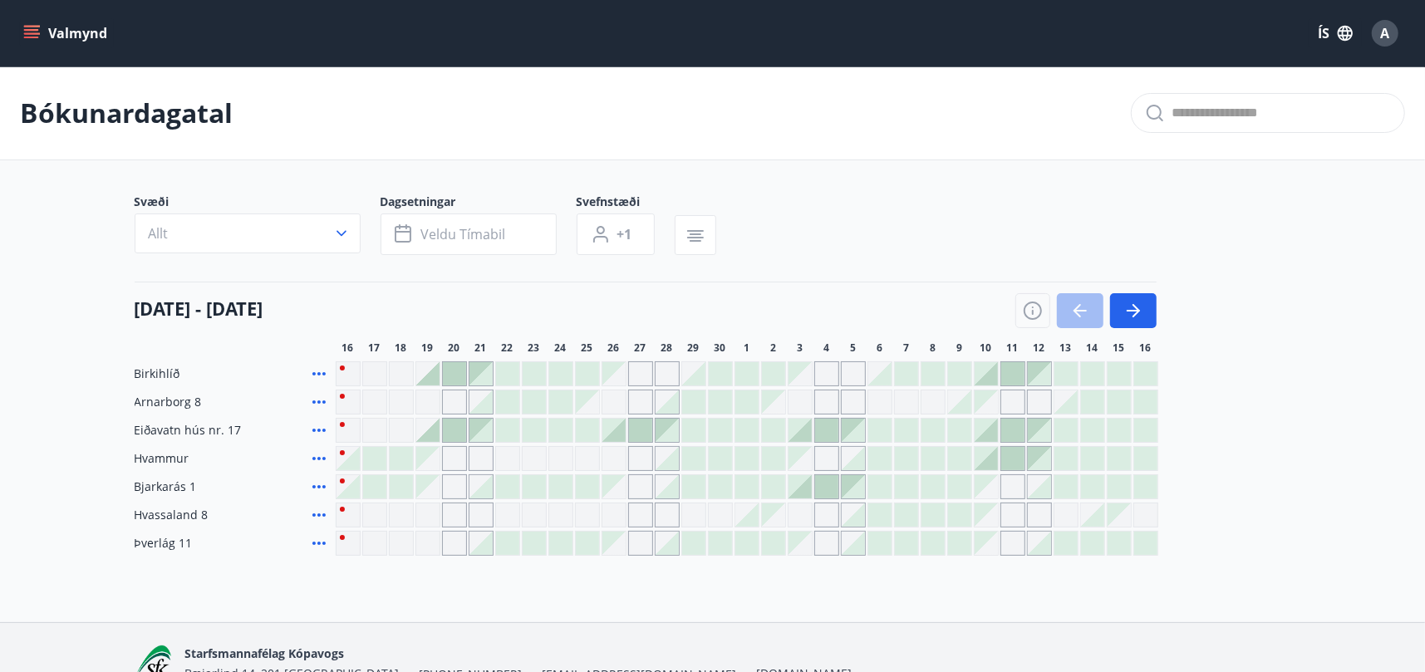
click at [30, 32] on icon "menu" at bounding box center [31, 33] width 17 height 17
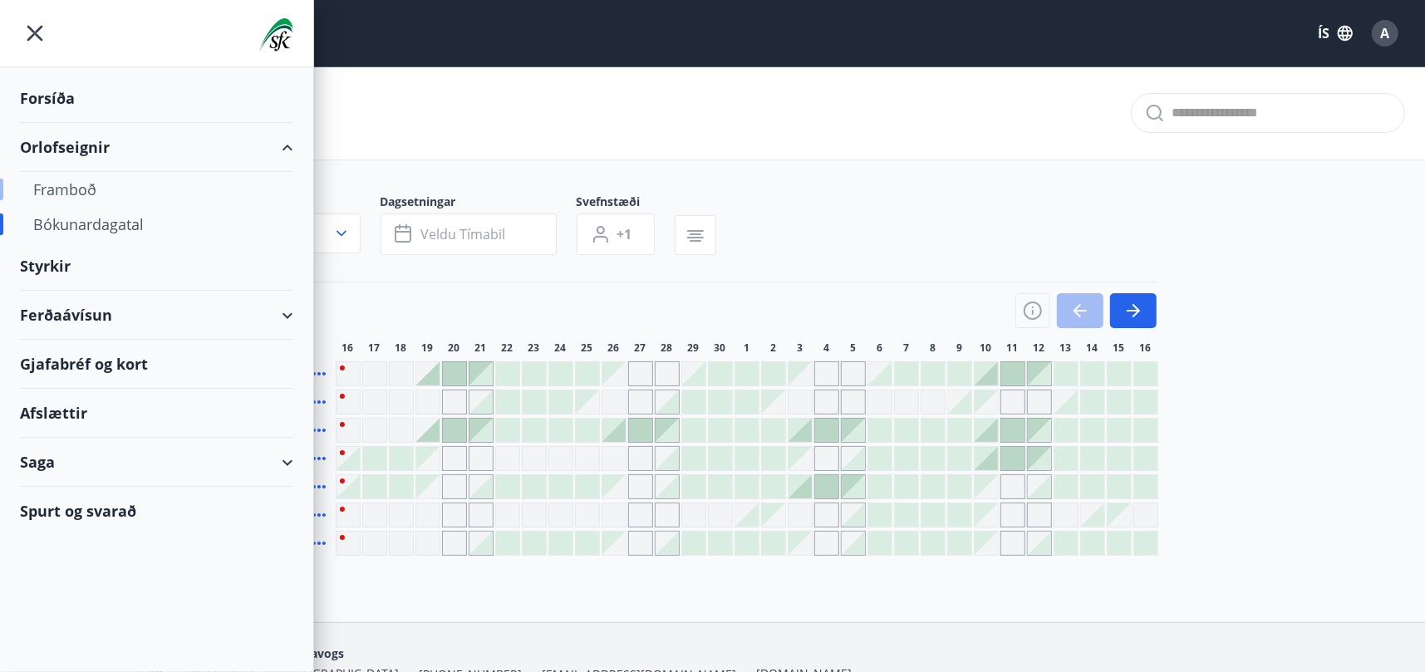
click at [71, 187] on div "Framboð" at bounding box center [156, 189] width 247 height 35
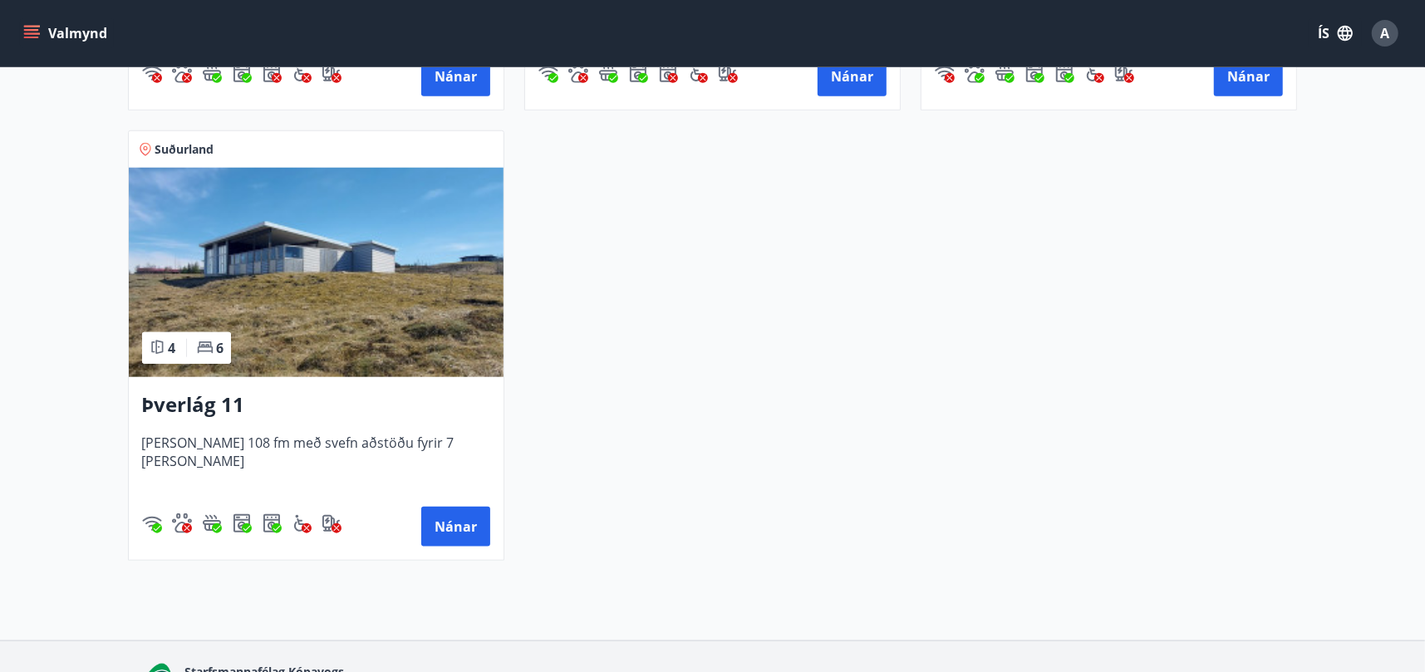
scroll to position [1163, 0]
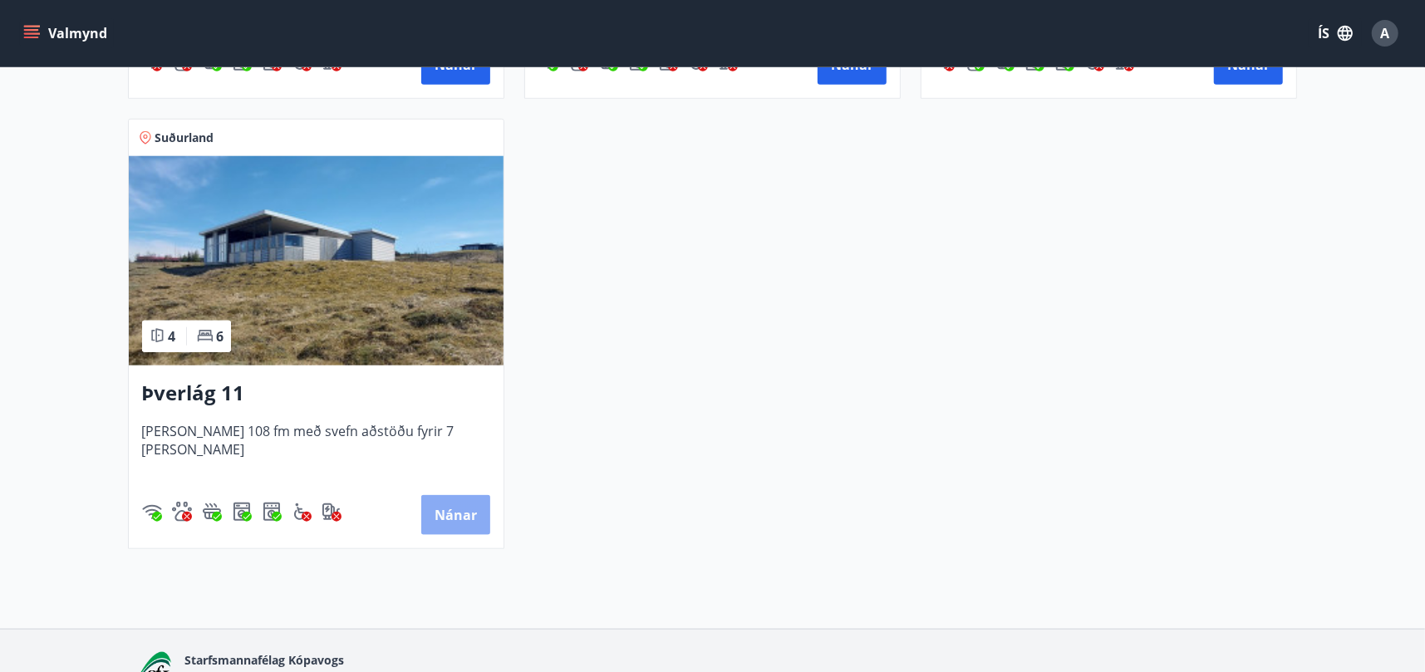
click at [444, 518] on button "Nánar" at bounding box center [455, 515] width 69 height 40
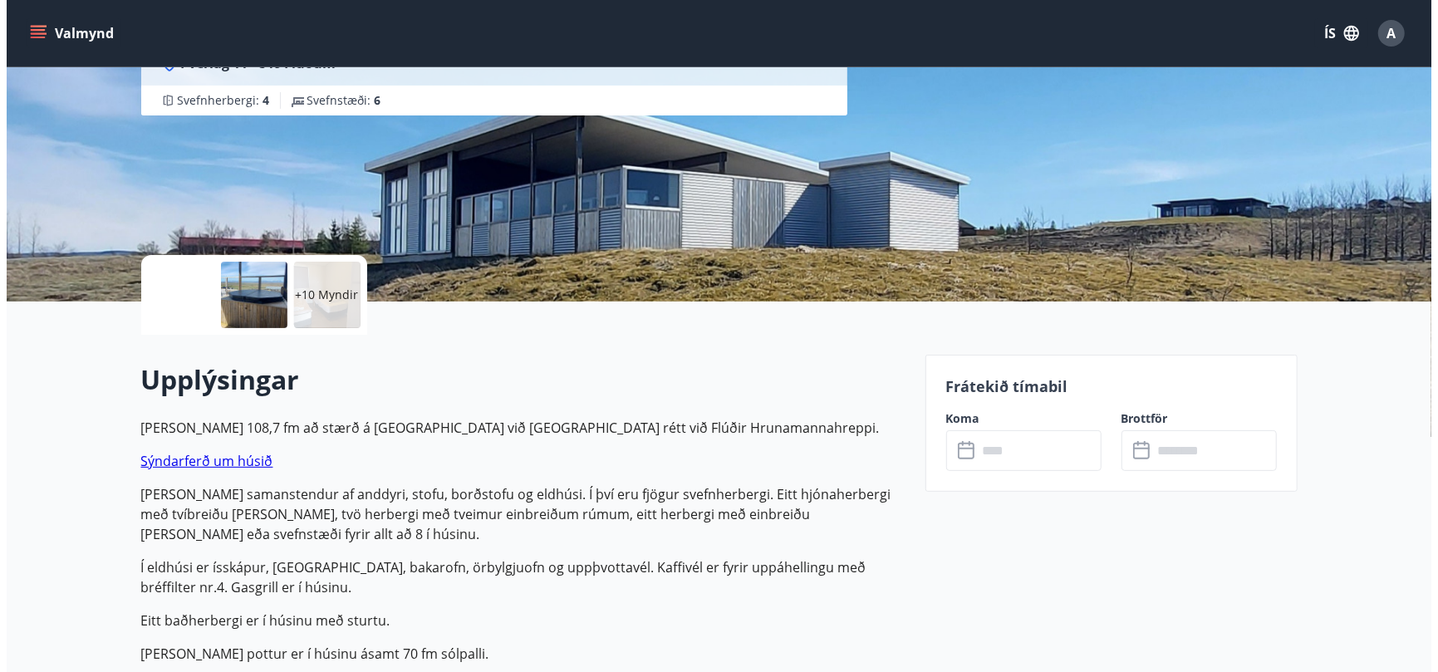
scroll to position [249, 0]
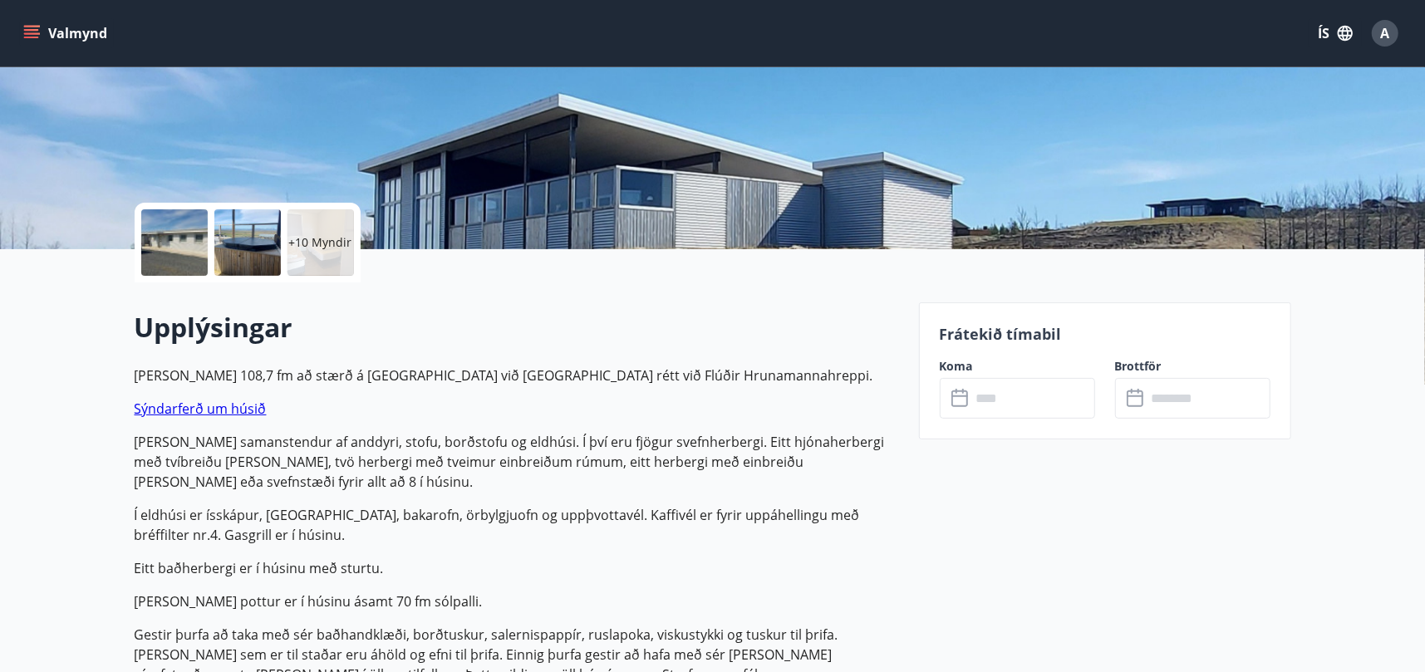
click at [174, 227] on div at bounding box center [174, 242] width 66 height 66
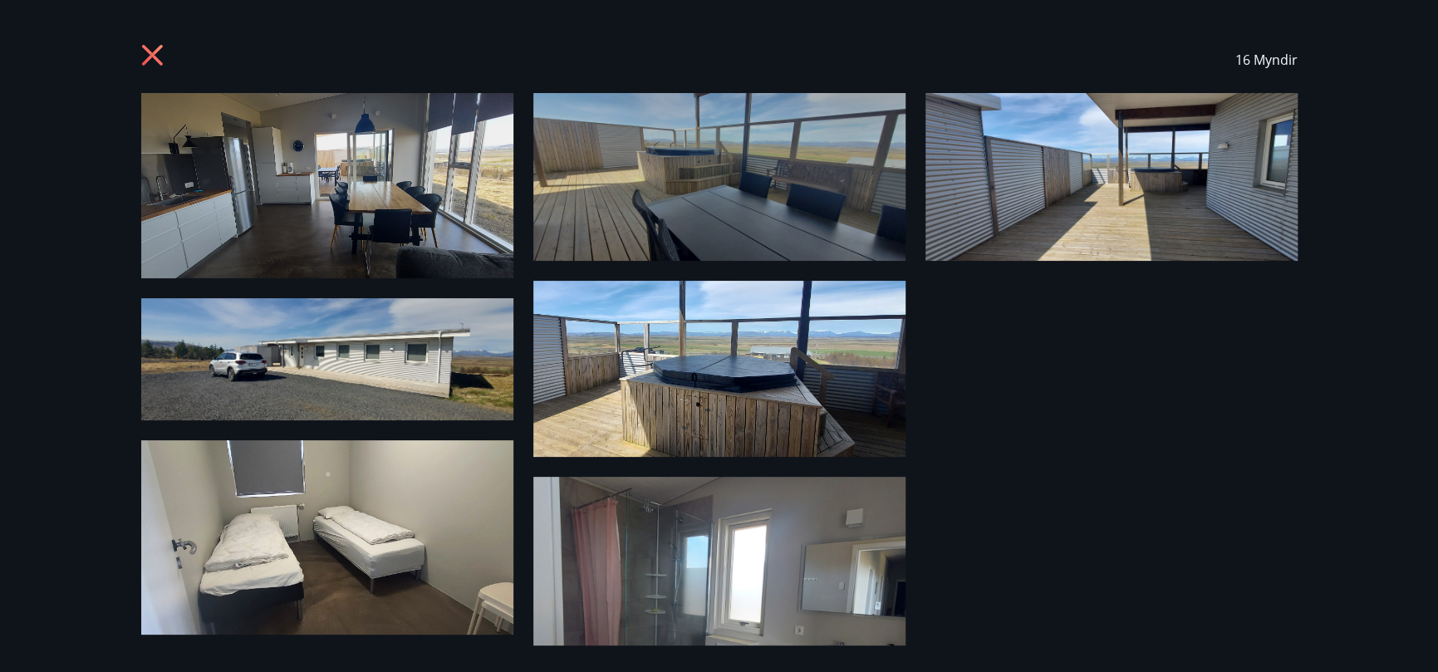
click at [381, 186] on img at bounding box center [327, 185] width 372 height 185
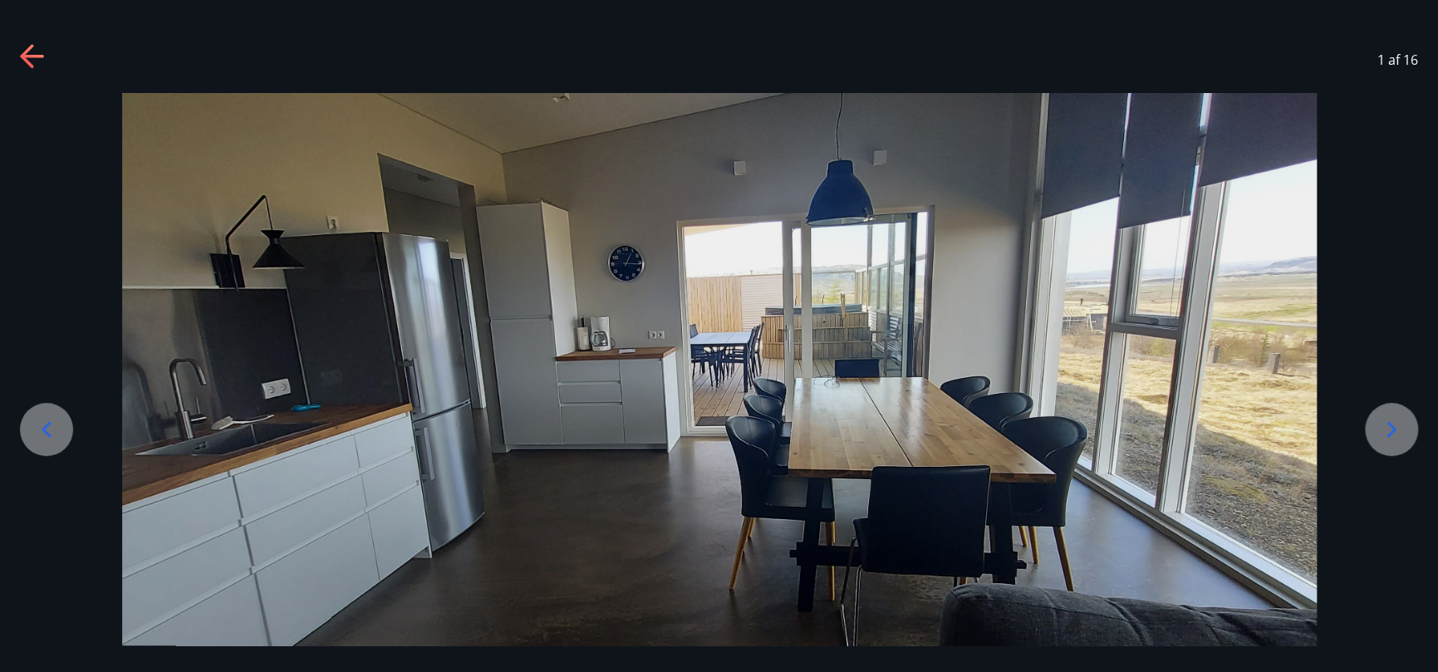
click at [1399, 430] on icon at bounding box center [1391, 429] width 27 height 27
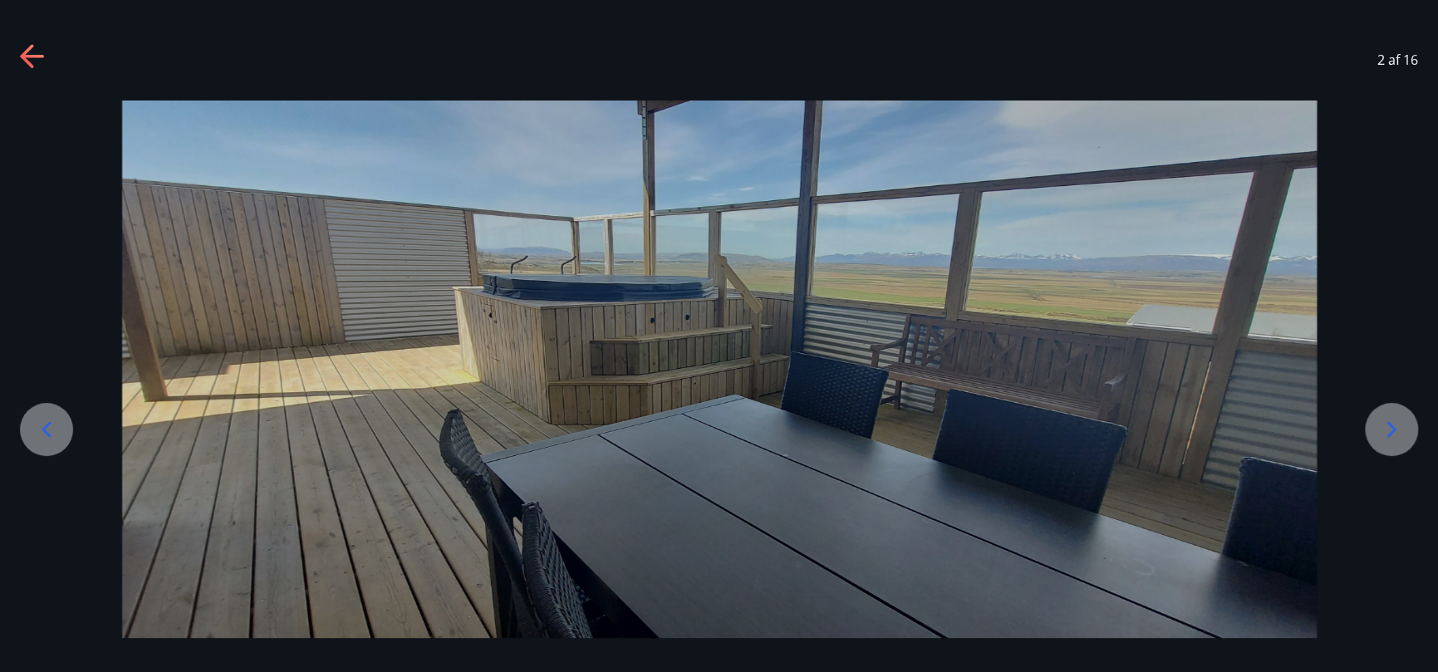
click at [1399, 430] on icon at bounding box center [1391, 429] width 27 height 27
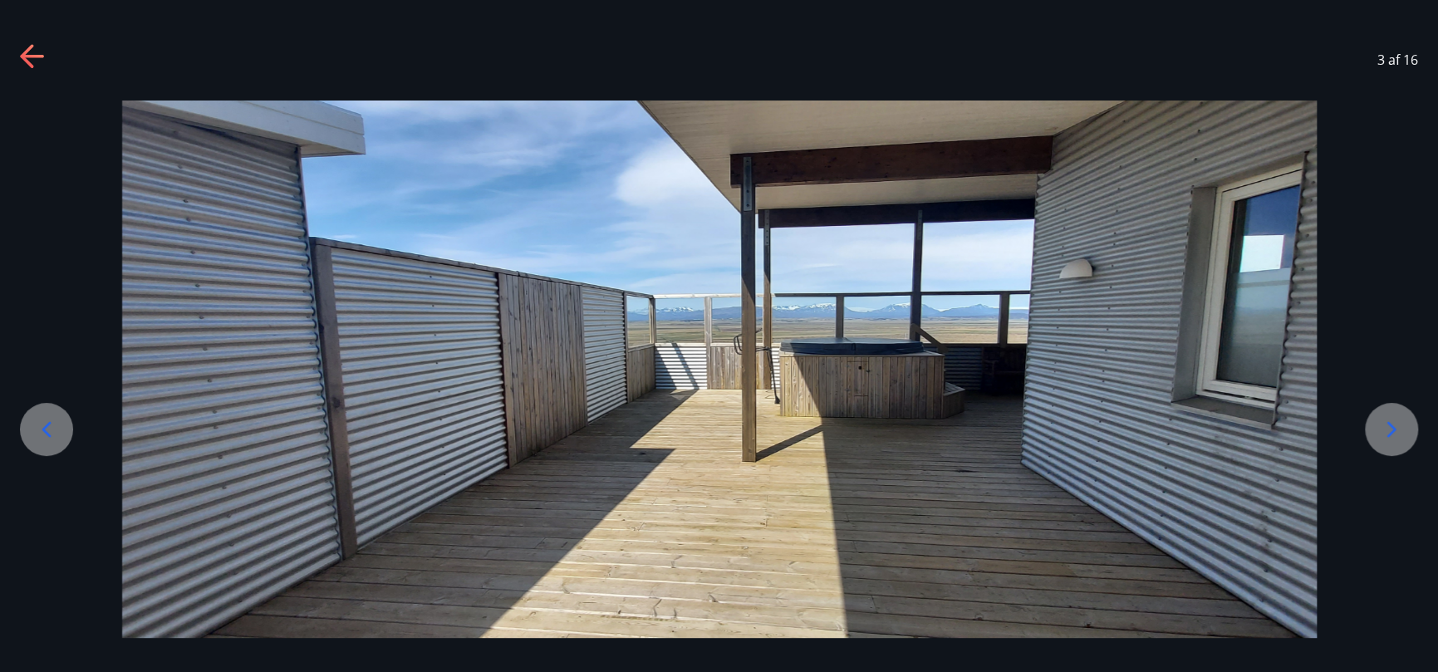
click at [1399, 430] on icon at bounding box center [1391, 429] width 27 height 27
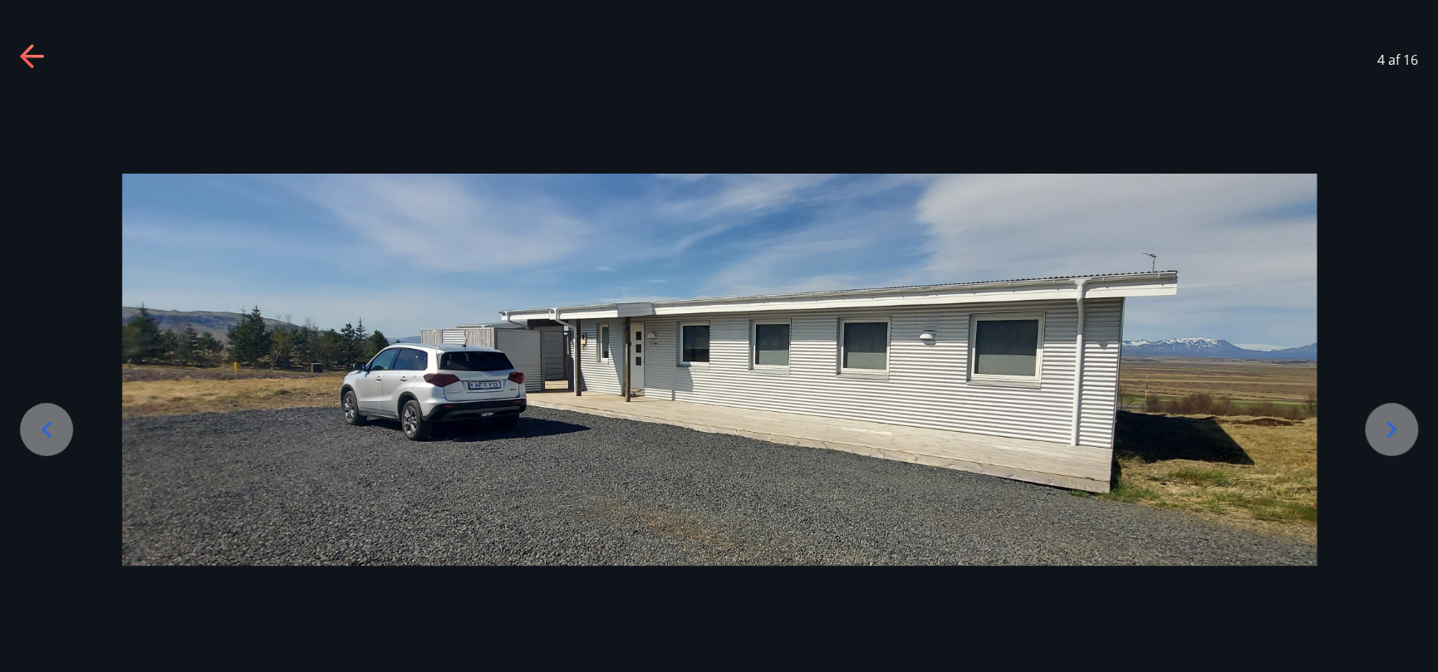
click at [1399, 430] on icon at bounding box center [1391, 429] width 27 height 27
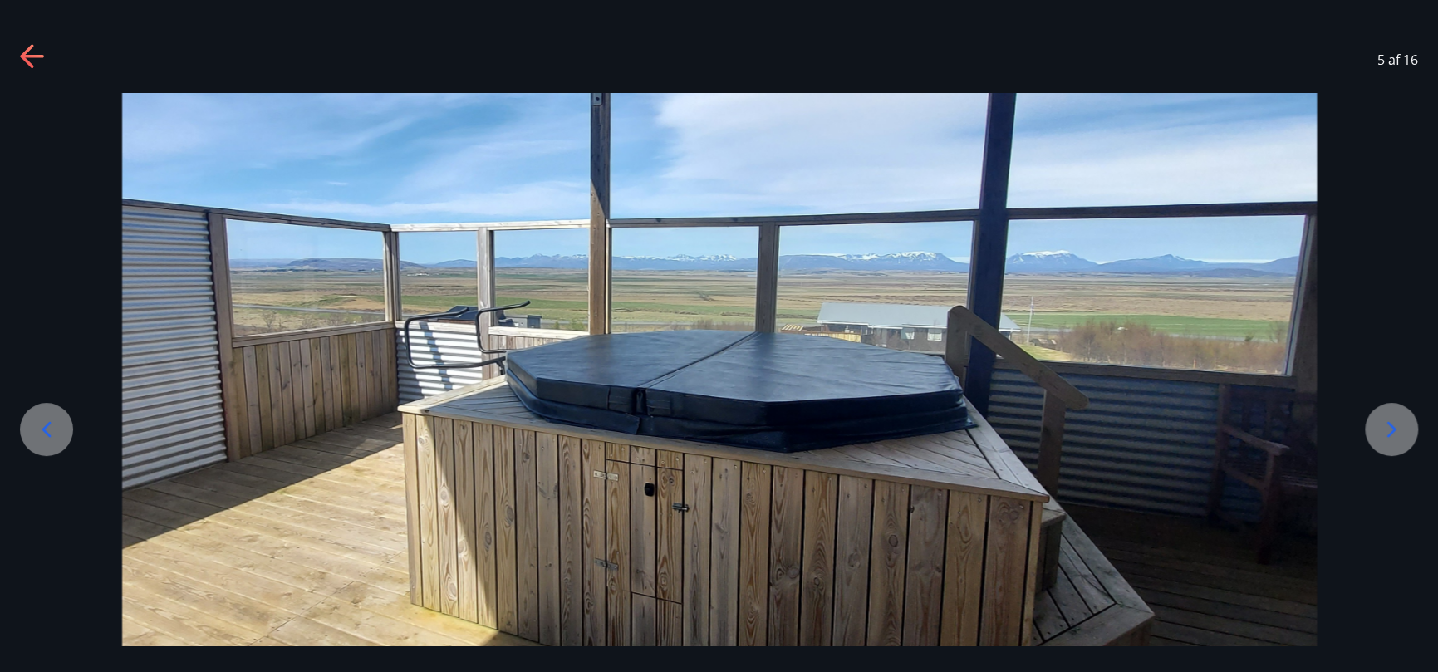
click at [1399, 430] on icon at bounding box center [1391, 429] width 27 height 27
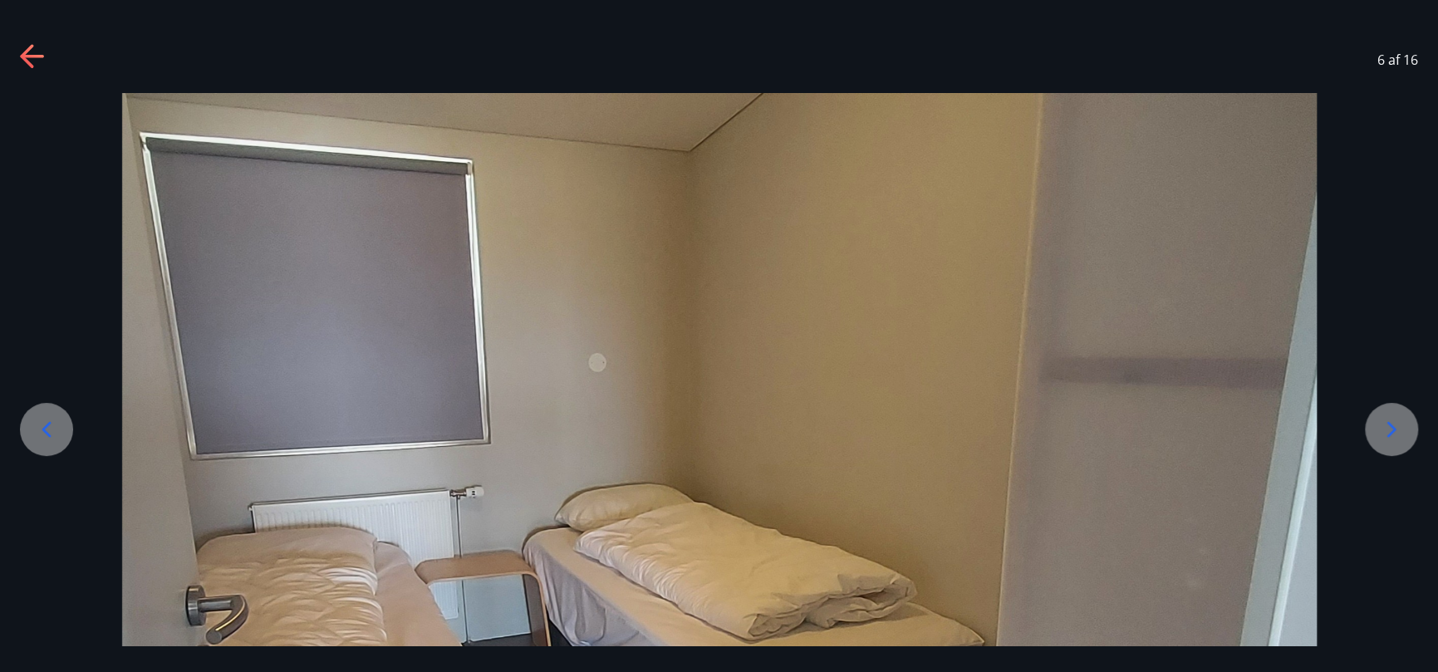
click at [1399, 430] on icon at bounding box center [1391, 429] width 27 height 27
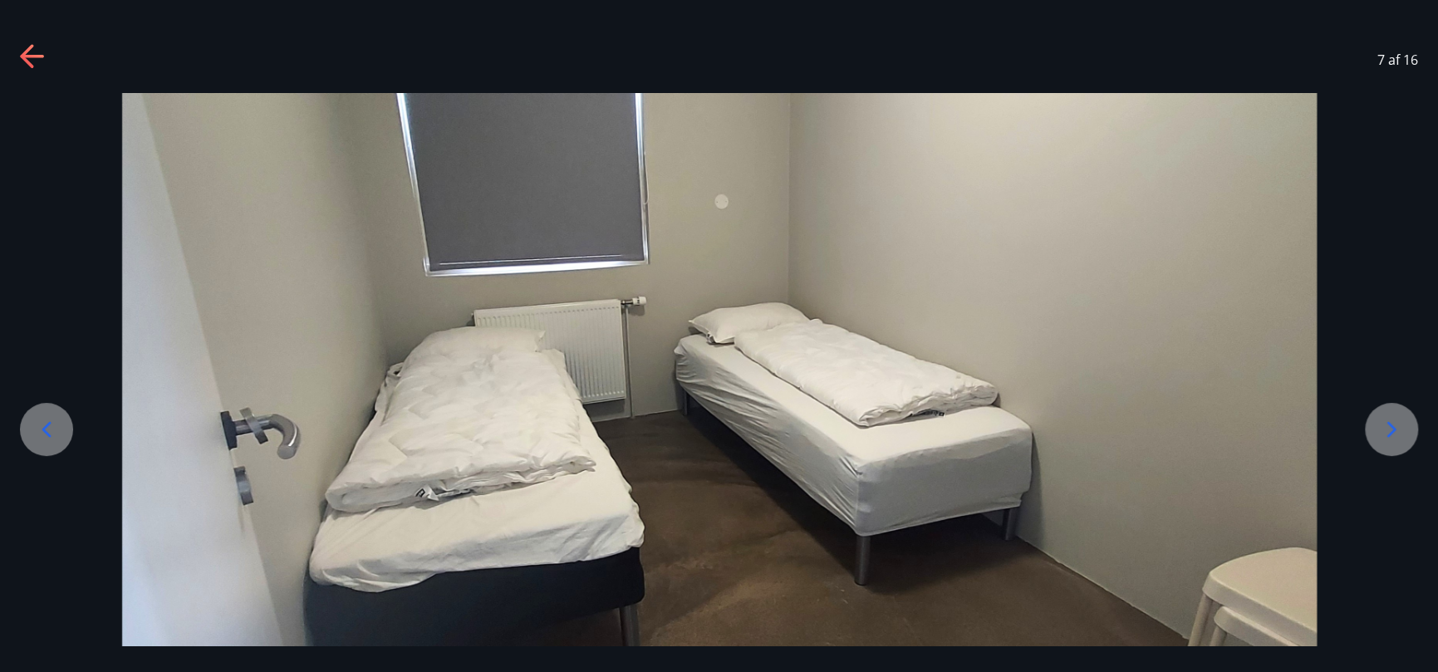
click at [1399, 430] on icon at bounding box center [1391, 429] width 27 height 27
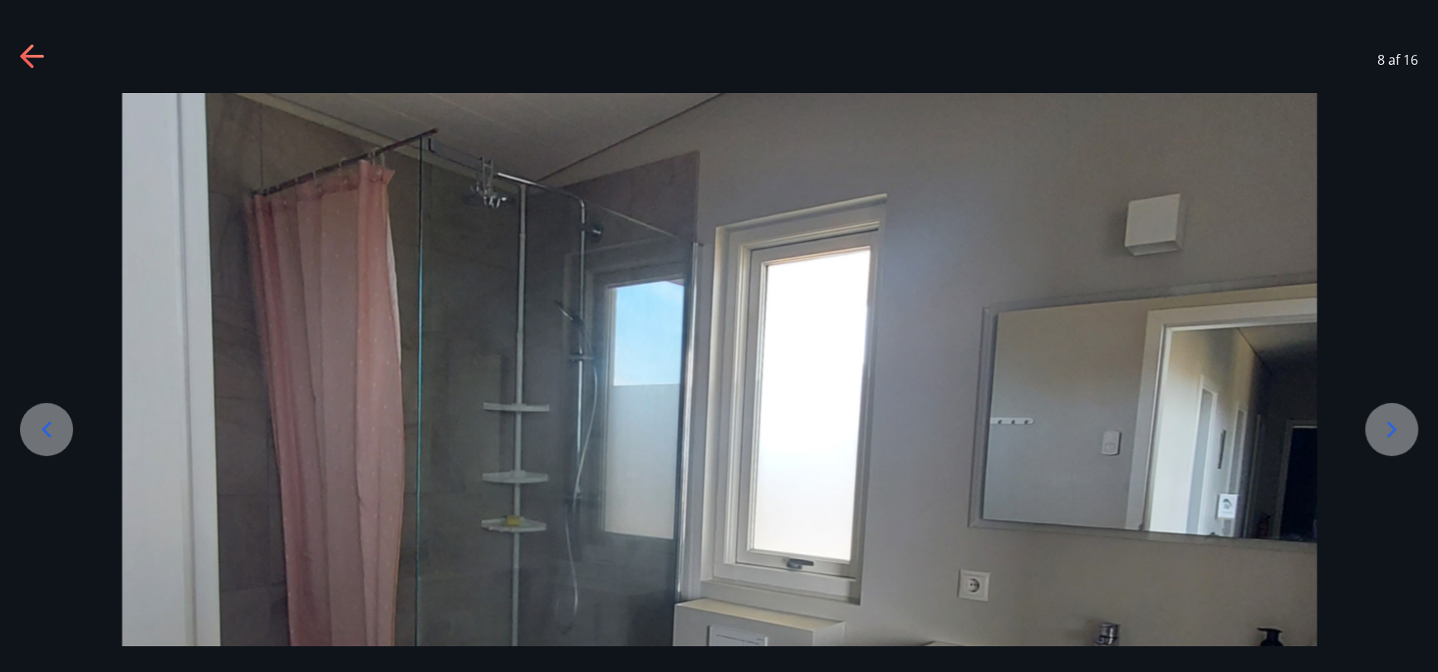
click at [1399, 430] on icon at bounding box center [1391, 429] width 27 height 27
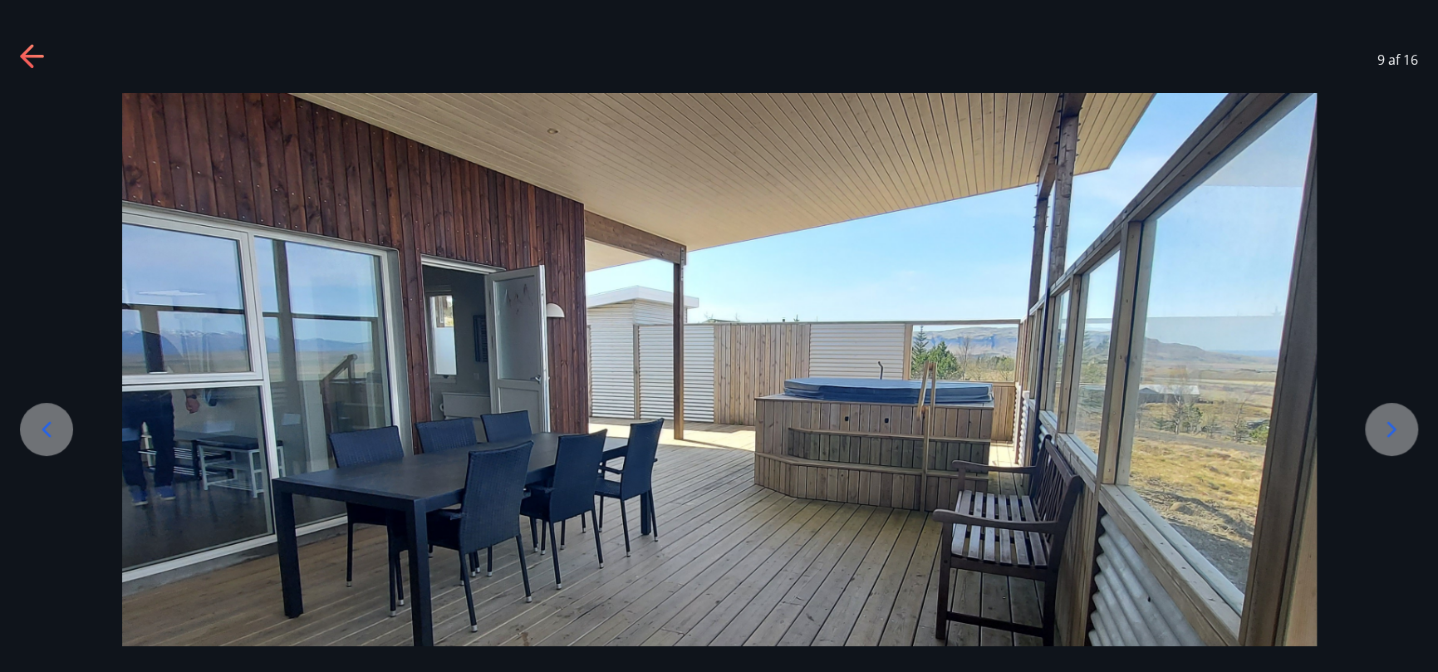
click at [1399, 430] on icon at bounding box center [1391, 429] width 27 height 27
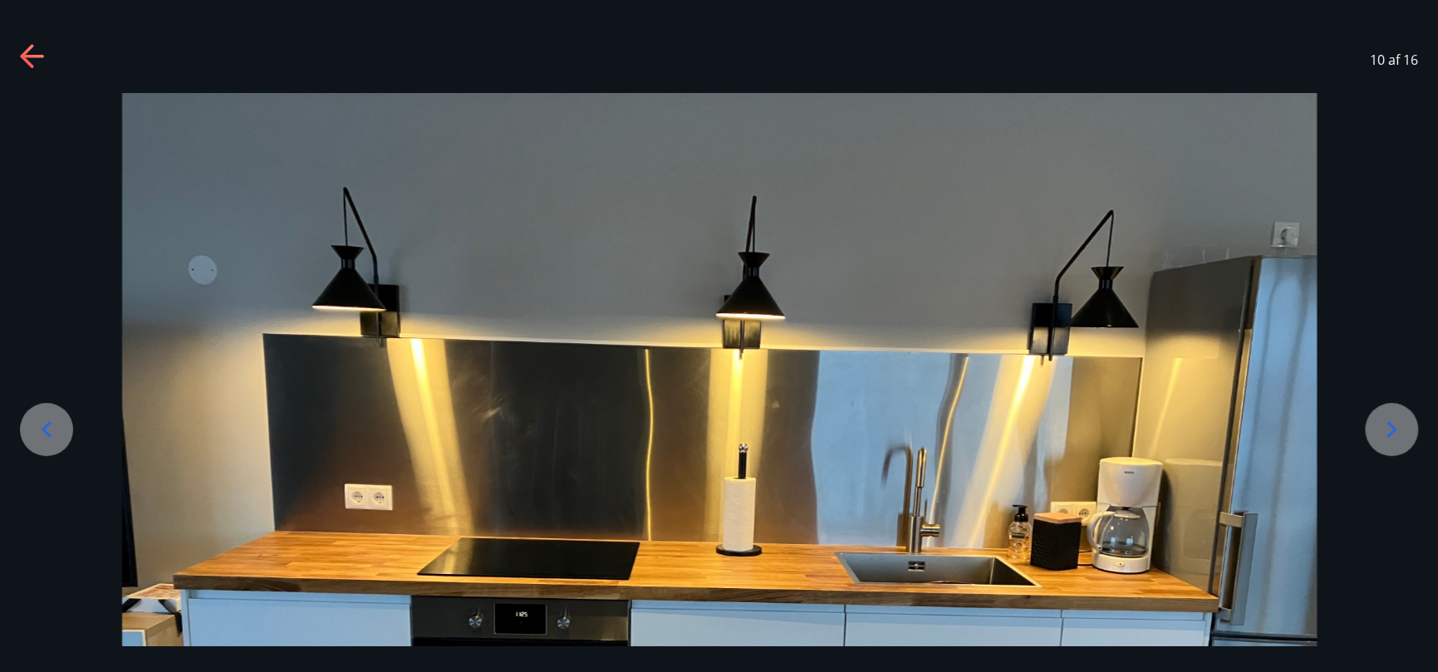
click at [1399, 430] on icon at bounding box center [1391, 429] width 27 height 27
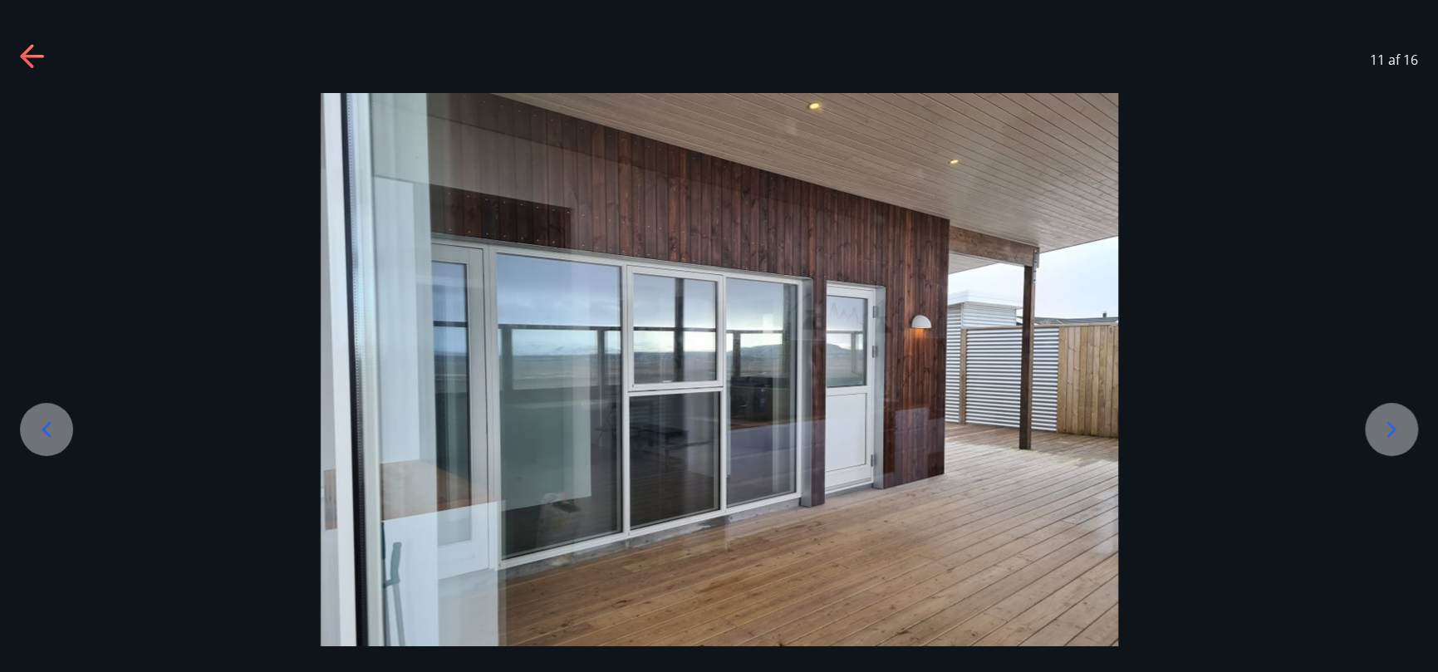
click at [1400, 432] on icon at bounding box center [1391, 429] width 27 height 27
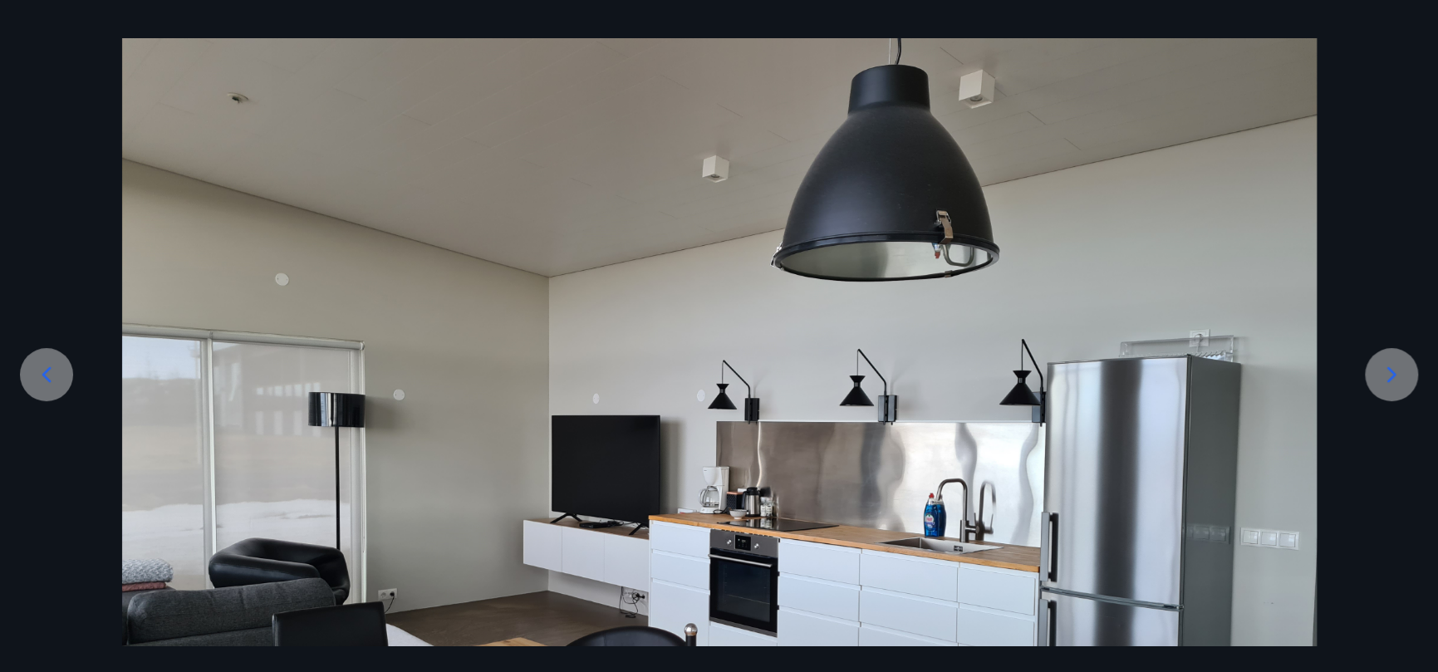
scroll to position [83, 0]
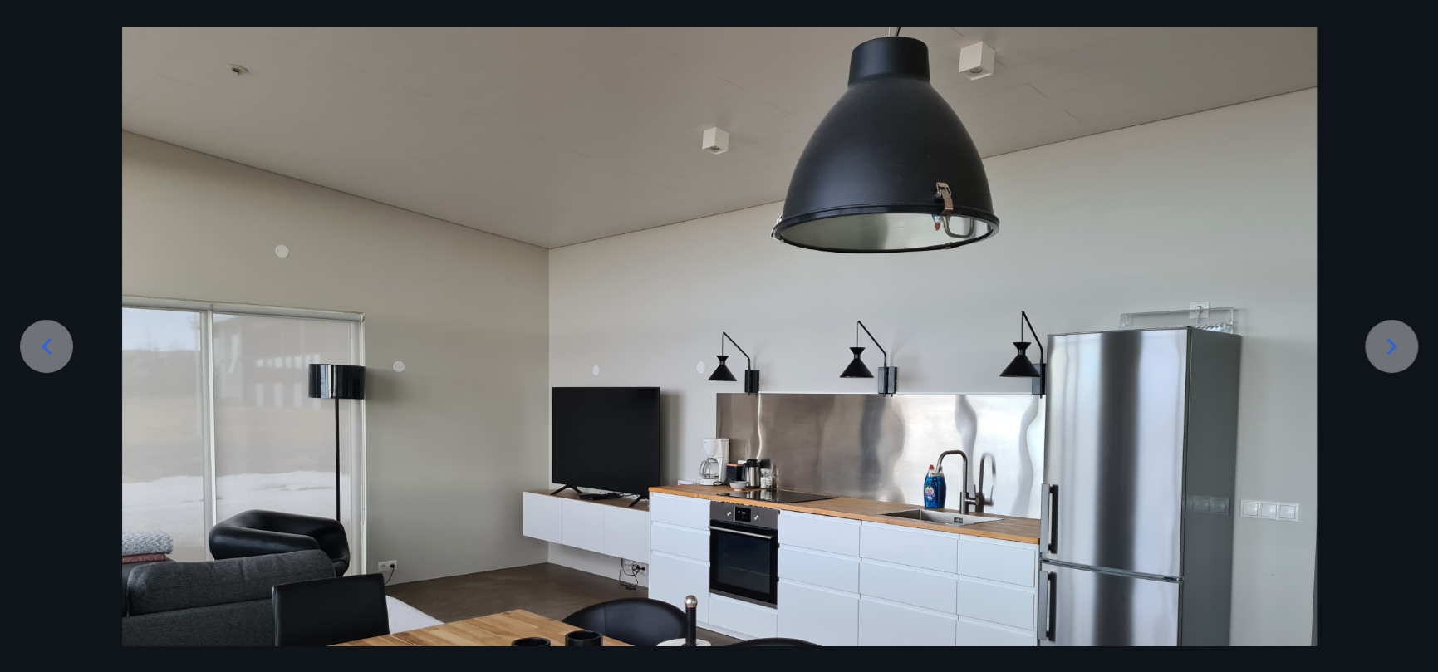
click at [1389, 352] on icon at bounding box center [1391, 346] width 27 height 27
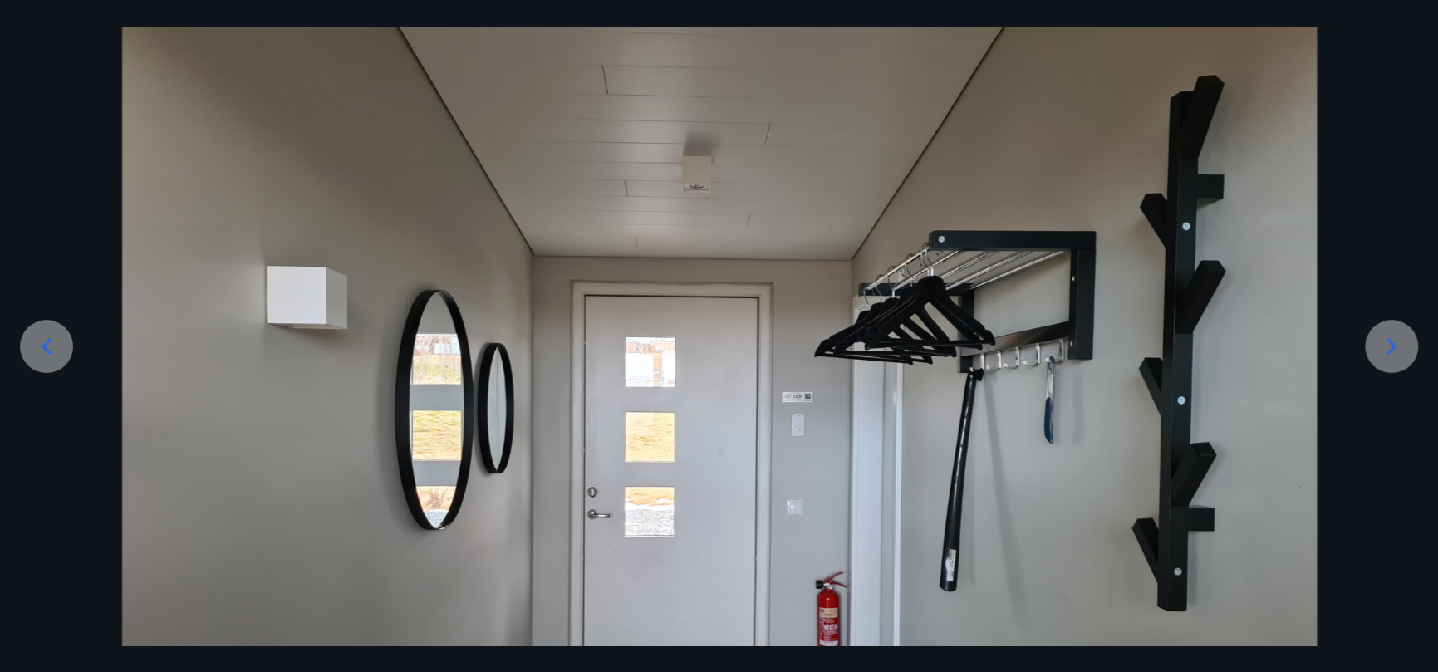
click at [1389, 354] on icon at bounding box center [1391, 346] width 27 height 27
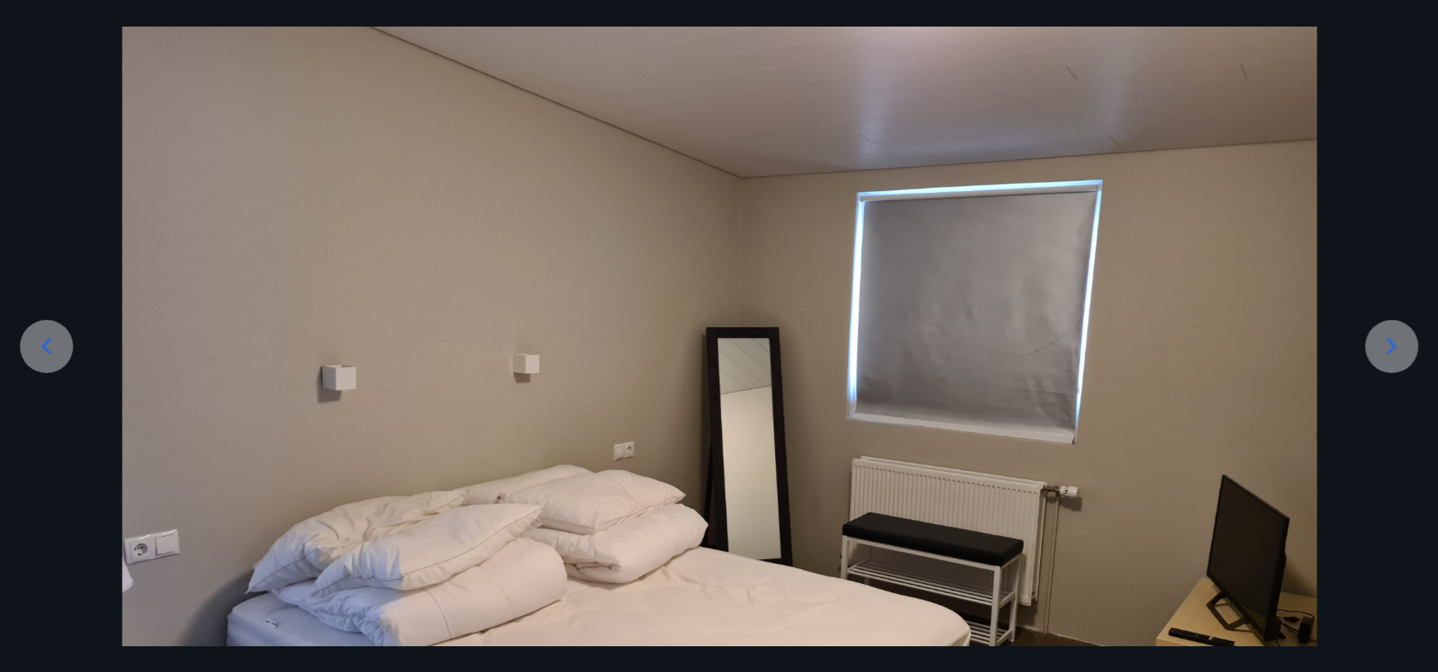
click at [1390, 356] on icon at bounding box center [1391, 346] width 27 height 27
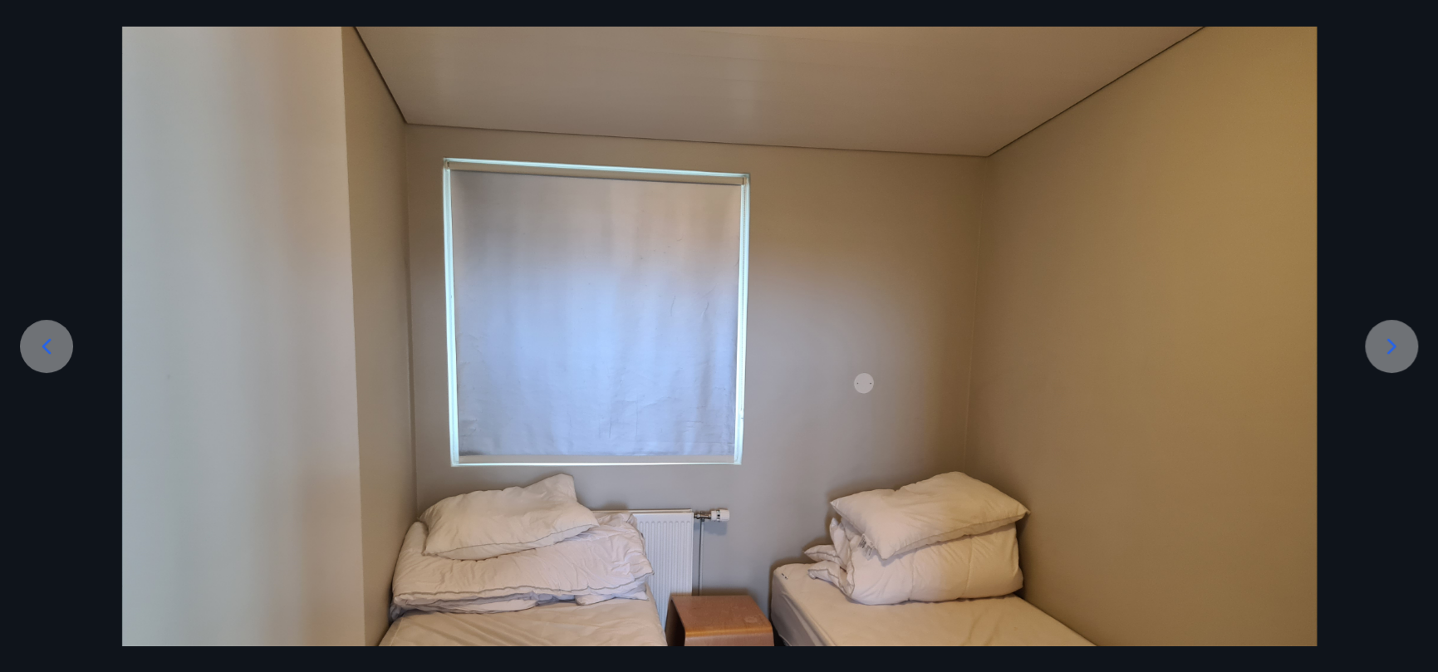
click at [1390, 360] on div at bounding box center [1391, 346] width 53 height 53
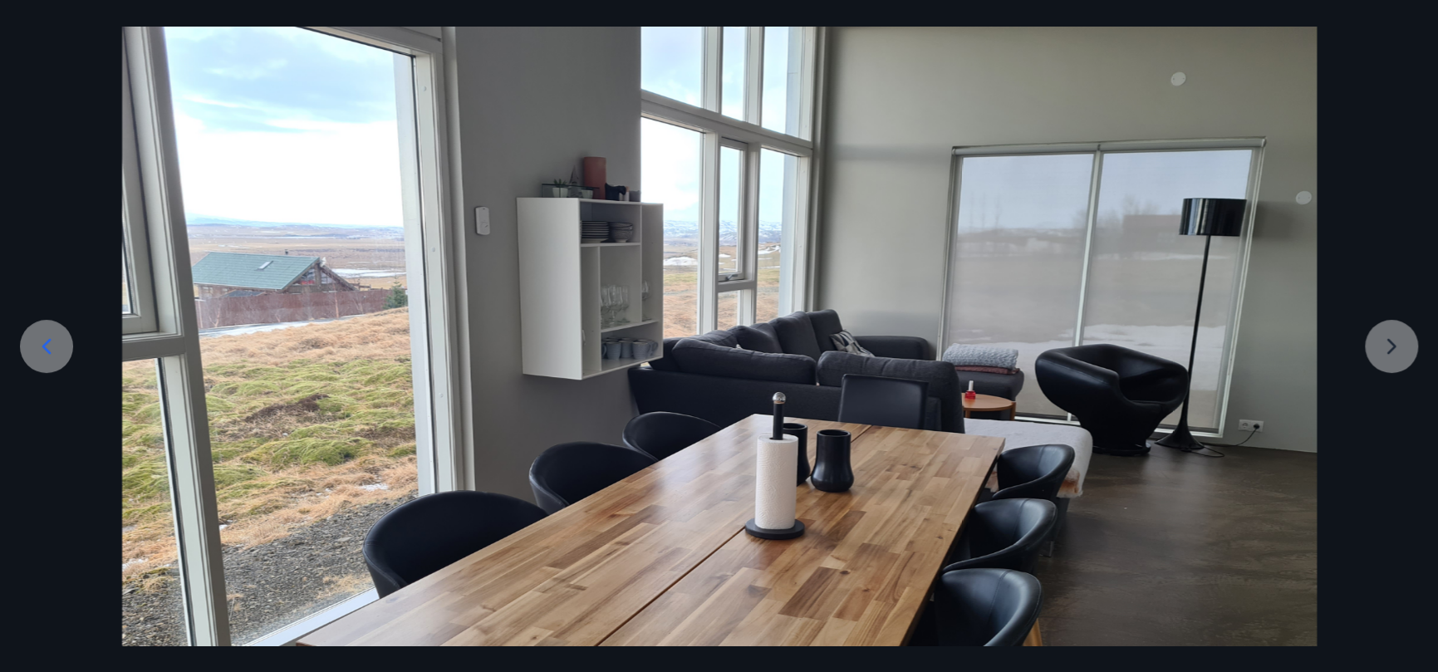
click at [1390, 360] on div at bounding box center [719, 458] width 1438 height 896
click at [1390, 361] on div at bounding box center [719, 458] width 1438 height 896
click at [1389, 353] on div at bounding box center [719, 458] width 1438 height 896
drag, startPoint x: 941, startPoint y: 187, endPoint x: 637, endPoint y: 200, distance: 304.3
click at [930, 189] on img at bounding box center [719, 458] width 1195 height 896
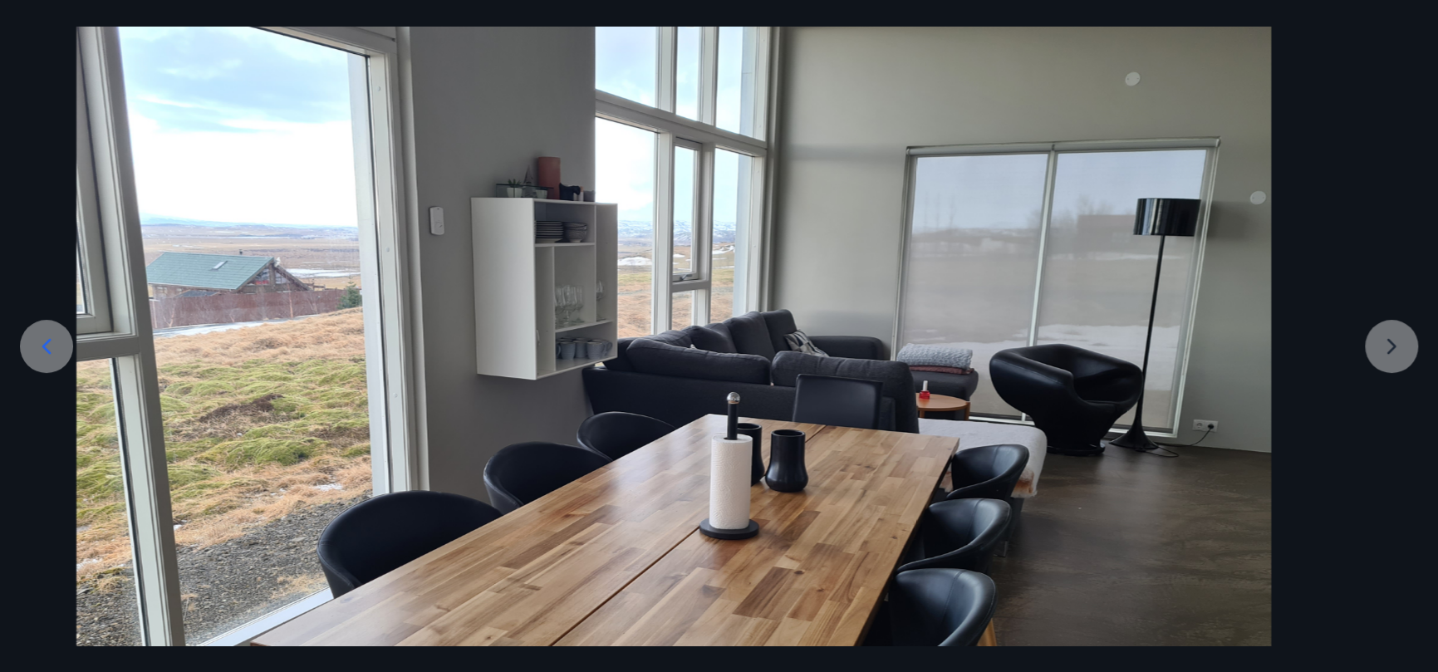
drag, startPoint x: 730, startPoint y: 253, endPoint x: 454, endPoint y: 238, distance: 277.0
click at [483, 242] on img at bounding box center [673, 458] width 1195 height 896
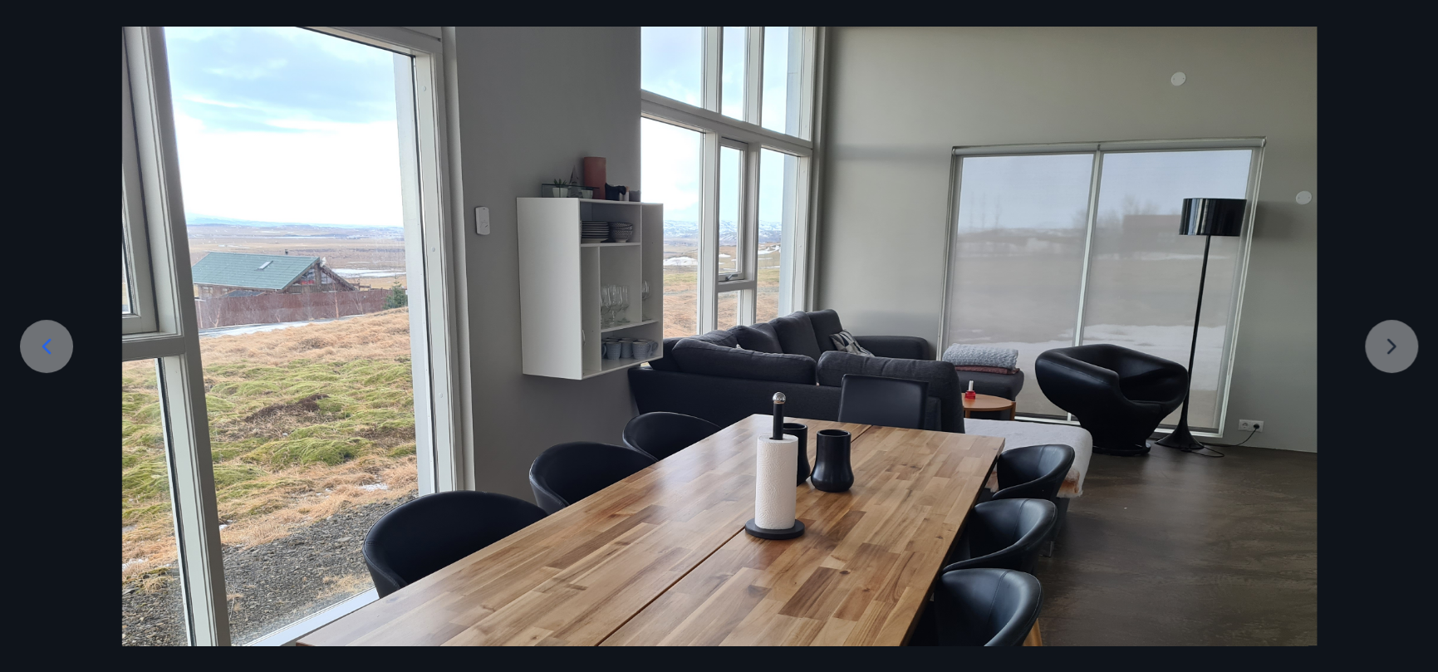
click at [1392, 331] on div at bounding box center [719, 458] width 1438 height 896
click at [56, 344] on icon at bounding box center [46, 346] width 27 height 27
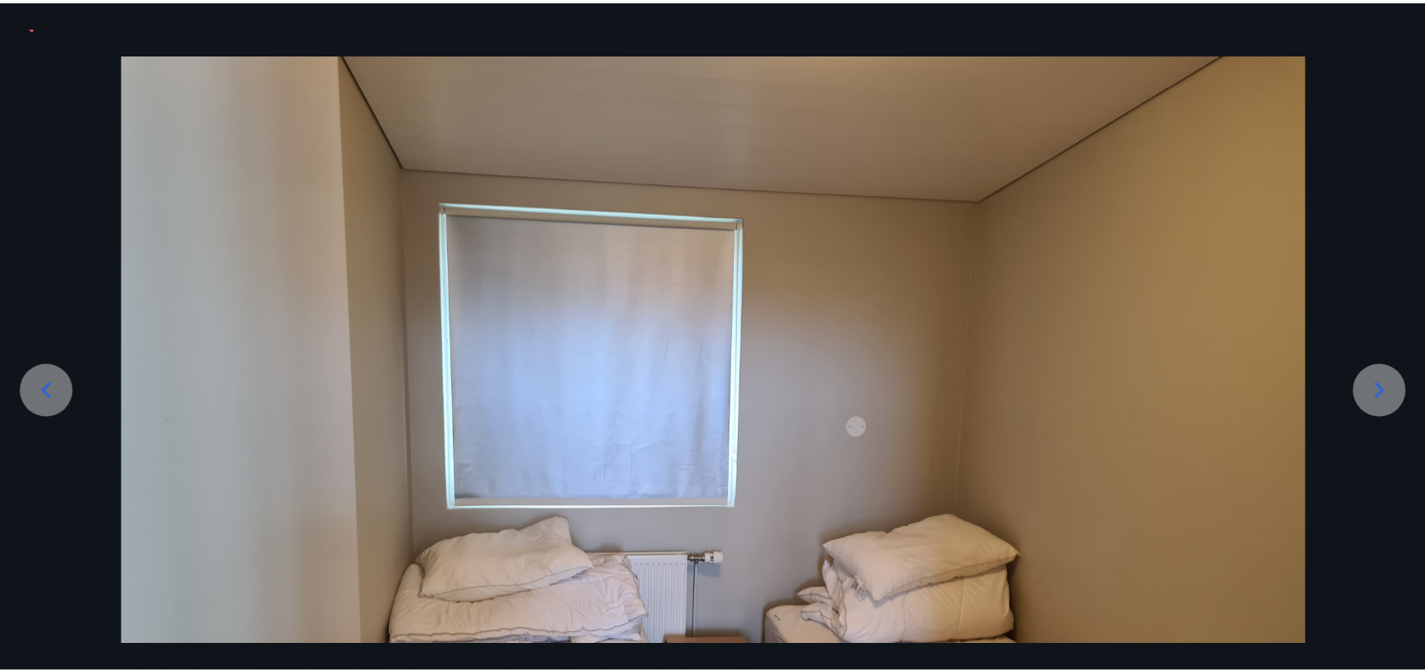
scroll to position [0, 0]
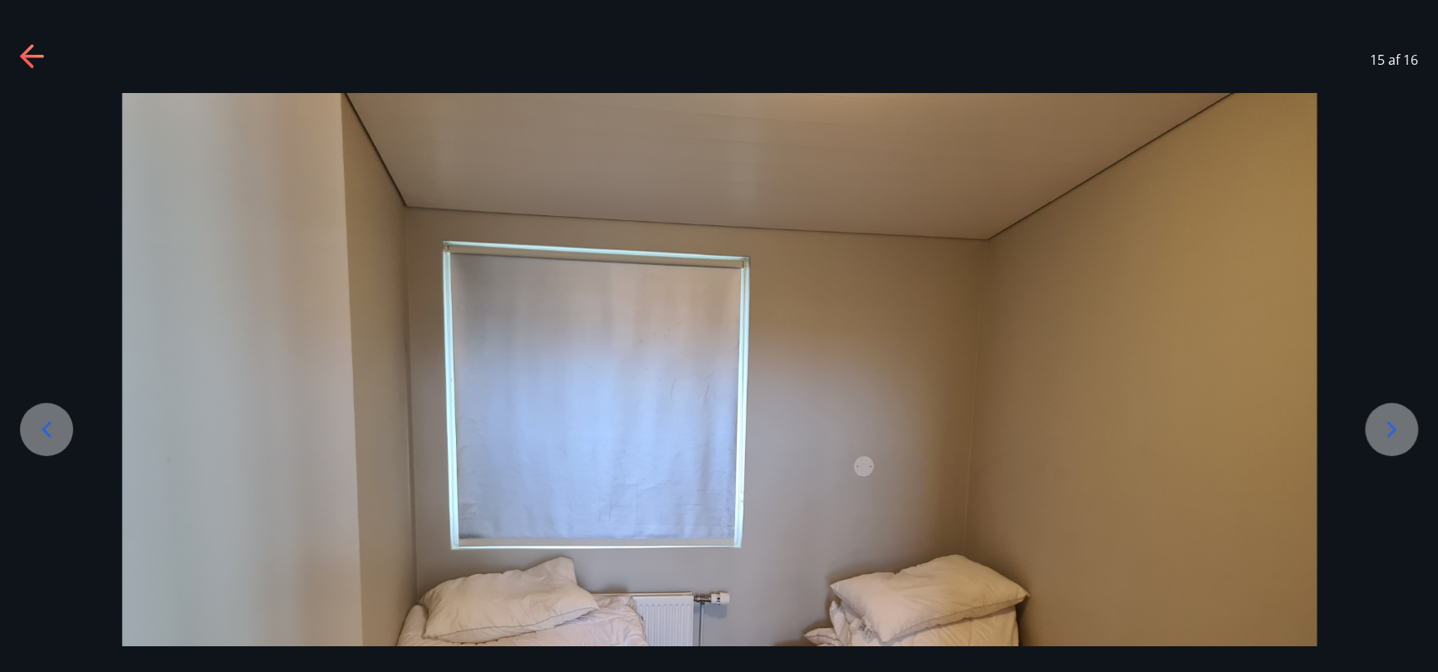
click at [36, 51] on icon at bounding box center [33, 57] width 27 height 27
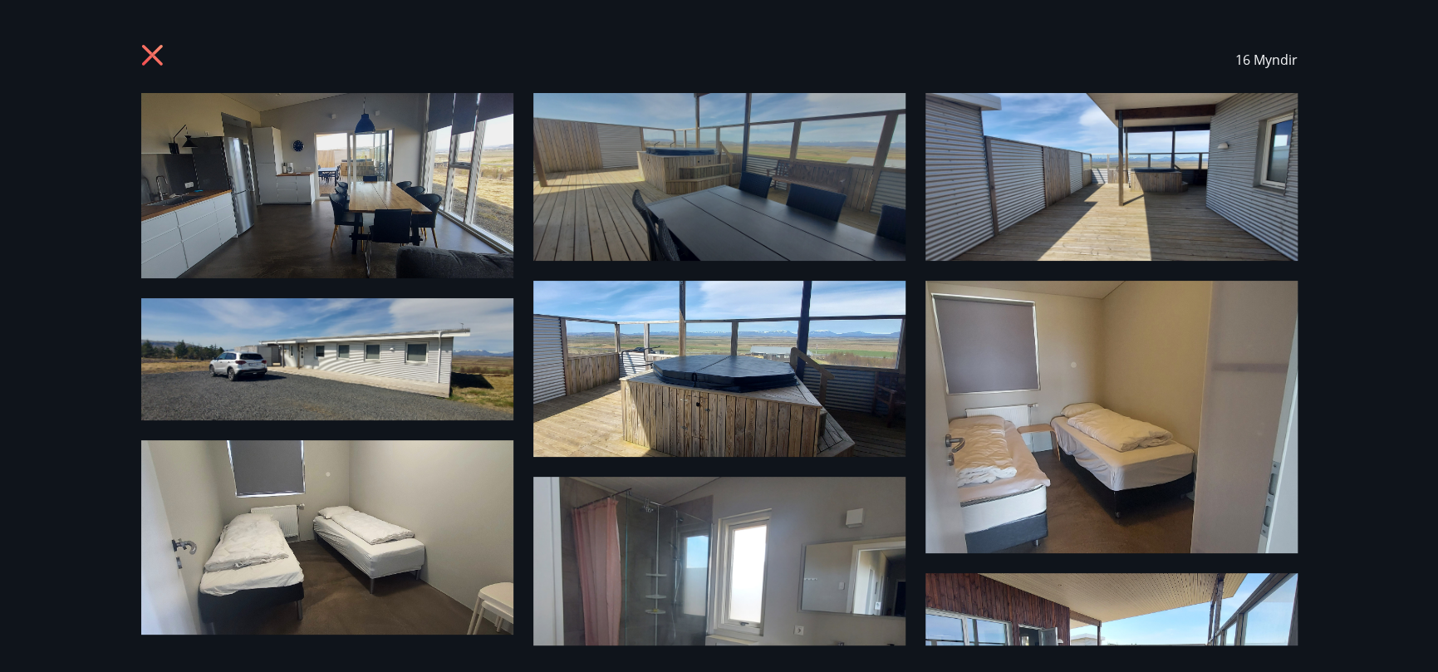
click at [145, 52] on icon at bounding box center [154, 57] width 27 height 27
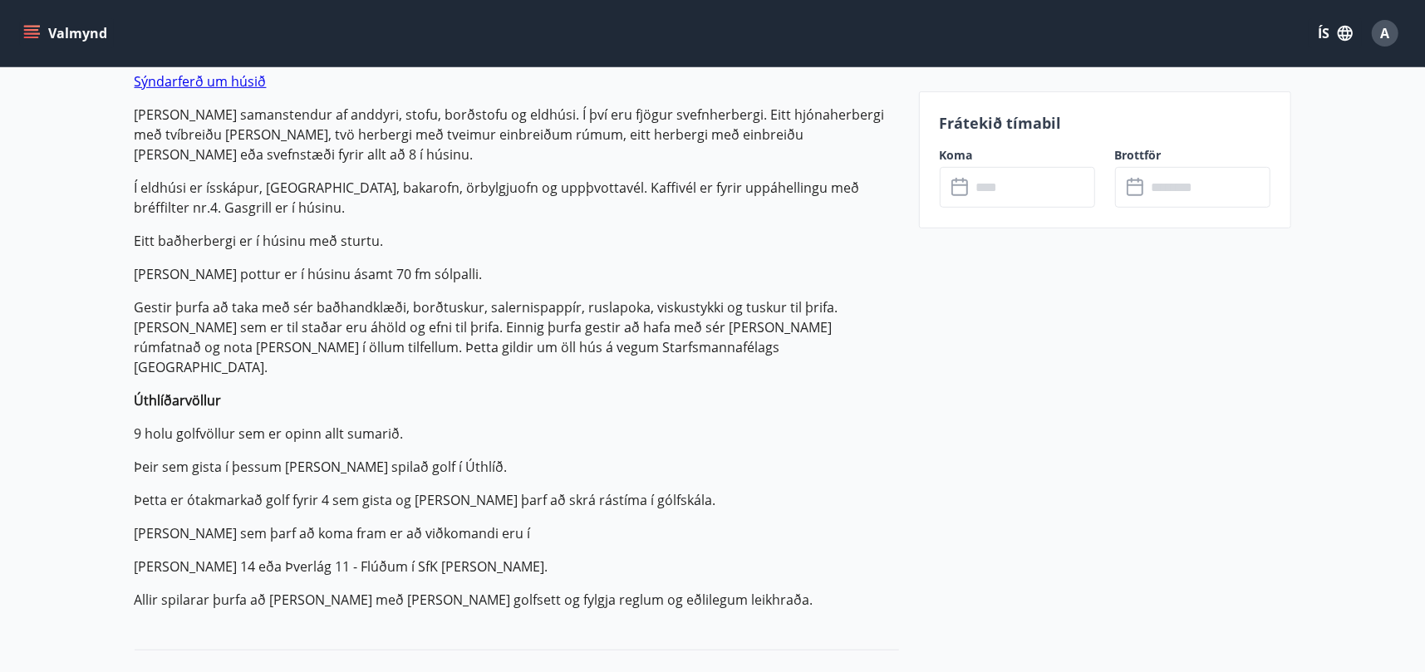
scroll to position [581, 0]
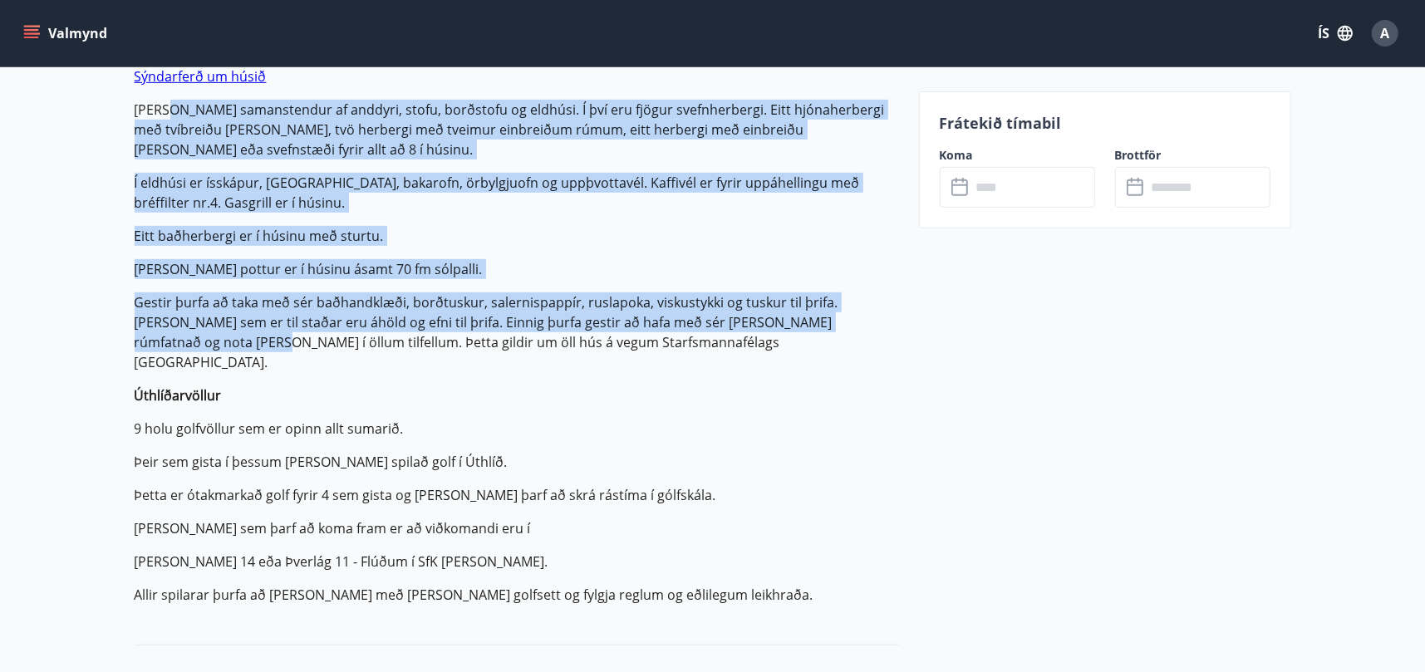
drag, startPoint x: 167, startPoint y: 115, endPoint x: 896, endPoint y: 298, distance: 751.9
click at [896, 298] on p "Húsið er 108,7 fm að stærð á frábærum útsýnisstað við Langholtsfjall rétt við F…" at bounding box center [517, 319] width 764 height 572
